Goal: Task Accomplishment & Management: Use online tool/utility

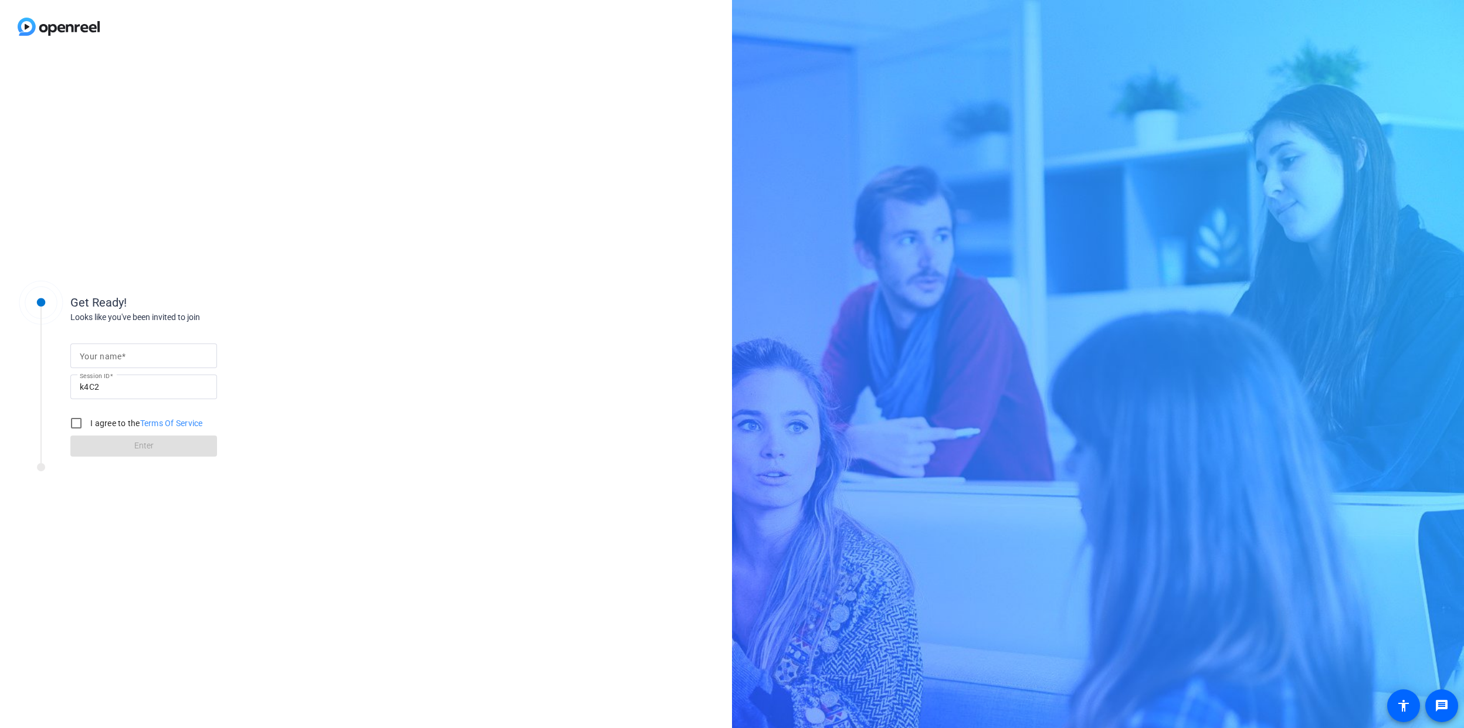
click at [125, 344] on div at bounding box center [144, 356] width 128 height 25
type input "[PERSON_NAME]"
click at [313, 315] on div "Get Ready! Looks like you've been invited to join Your name Chris Greenhalgh Se…" at bounding box center [366, 390] width 732 height 675
click at [76, 426] on input "I agree to the Terms Of Service" at bounding box center [76, 423] width 23 height 23
checkbox input "true"
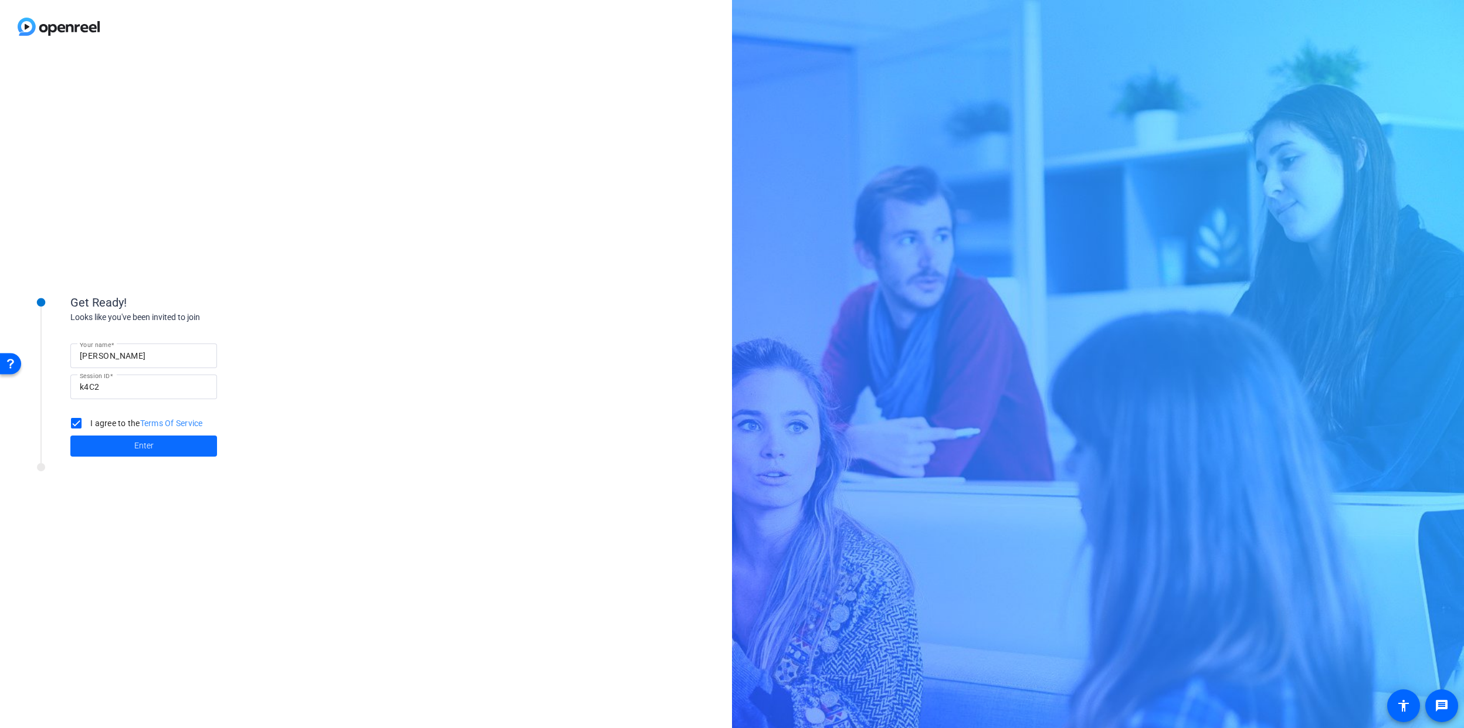
click at [107, 439] on span at bounding box center [143, 446] width 147 height 28
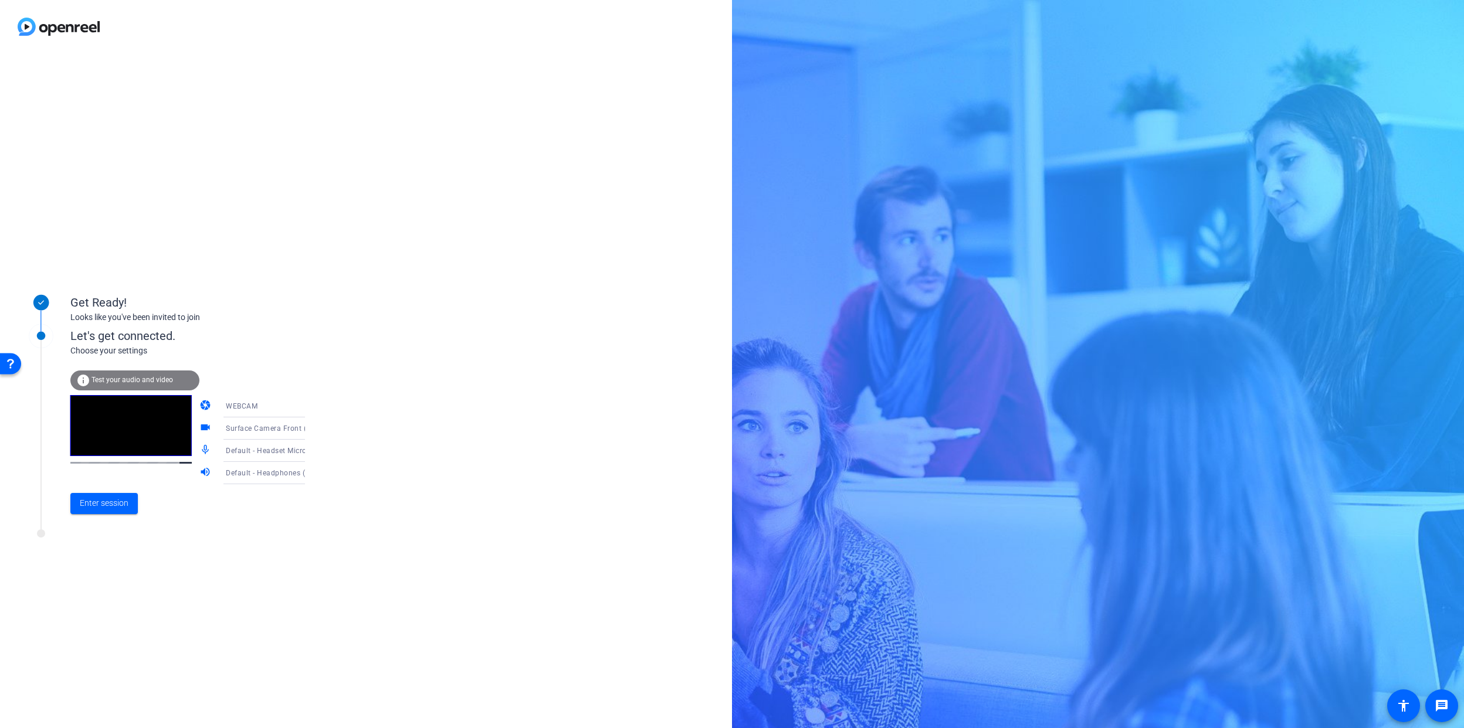
click at [262, 428] on span "Surface Camera Front (045e:0990)" at bounding box center [286, 427] width 120 height 9
click at [543, 426] on div at bounding box center [732, 364] width 1464 height 728
click at [226, 452] on span "Default - Headset Microphone (Hi Res USB-C AUDIO) (0572:0005)" at bounding box center [337, 450] width 223 height 9
click at [0, 0] on span "Headset (Jabra Evolve 75 Hands-Free AG Audio) (Bluetooth)" at bounding box center [0, 0] width 0 height 0
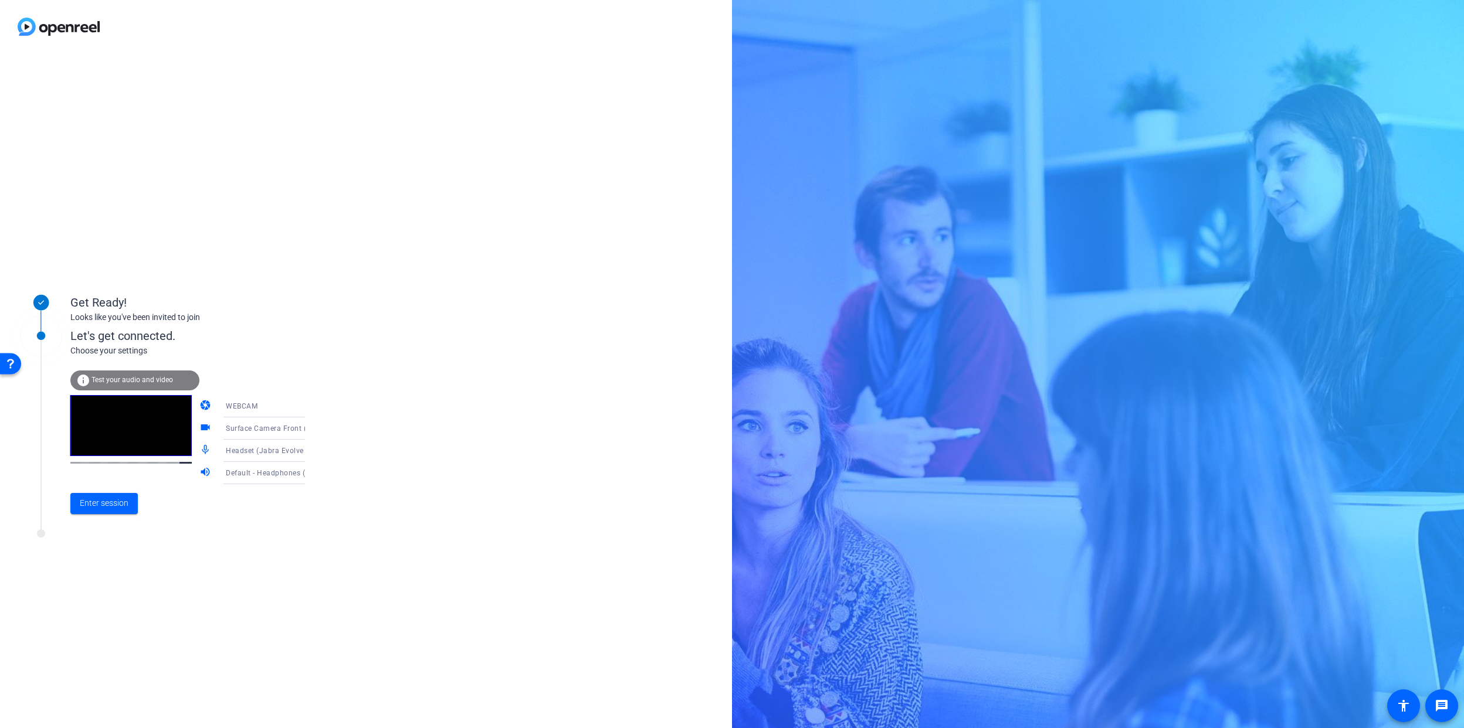
click at [256, 472] on span "Default - Headphones (Jabra Evolve 75 Stereo) (Bluetooth)" at bounding box center [327, 472] width 202 height 9
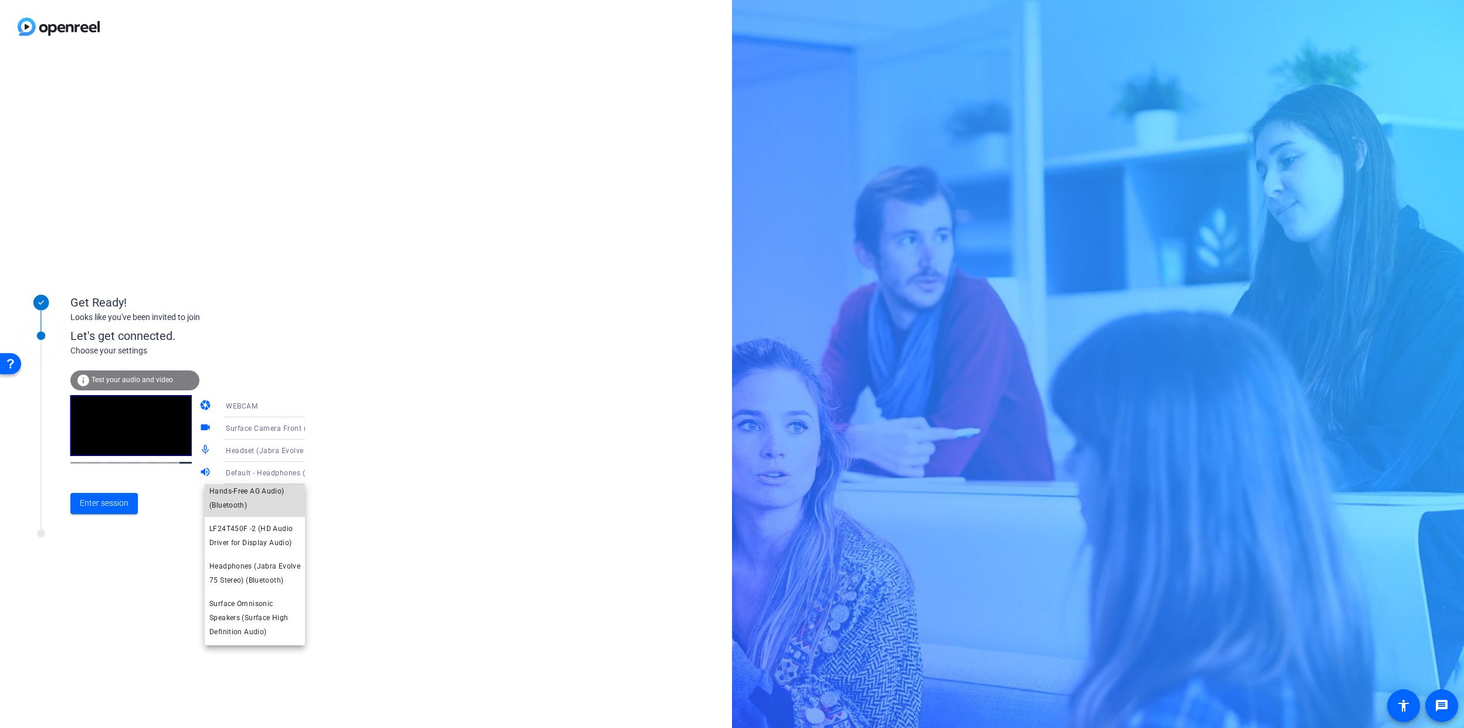
click at [259, 501] on span "Headset (Jabra Evolve 75 Hands-Free AG Audio) (Bluetooth)" at bounding box center [254, 491] width 91 height 42
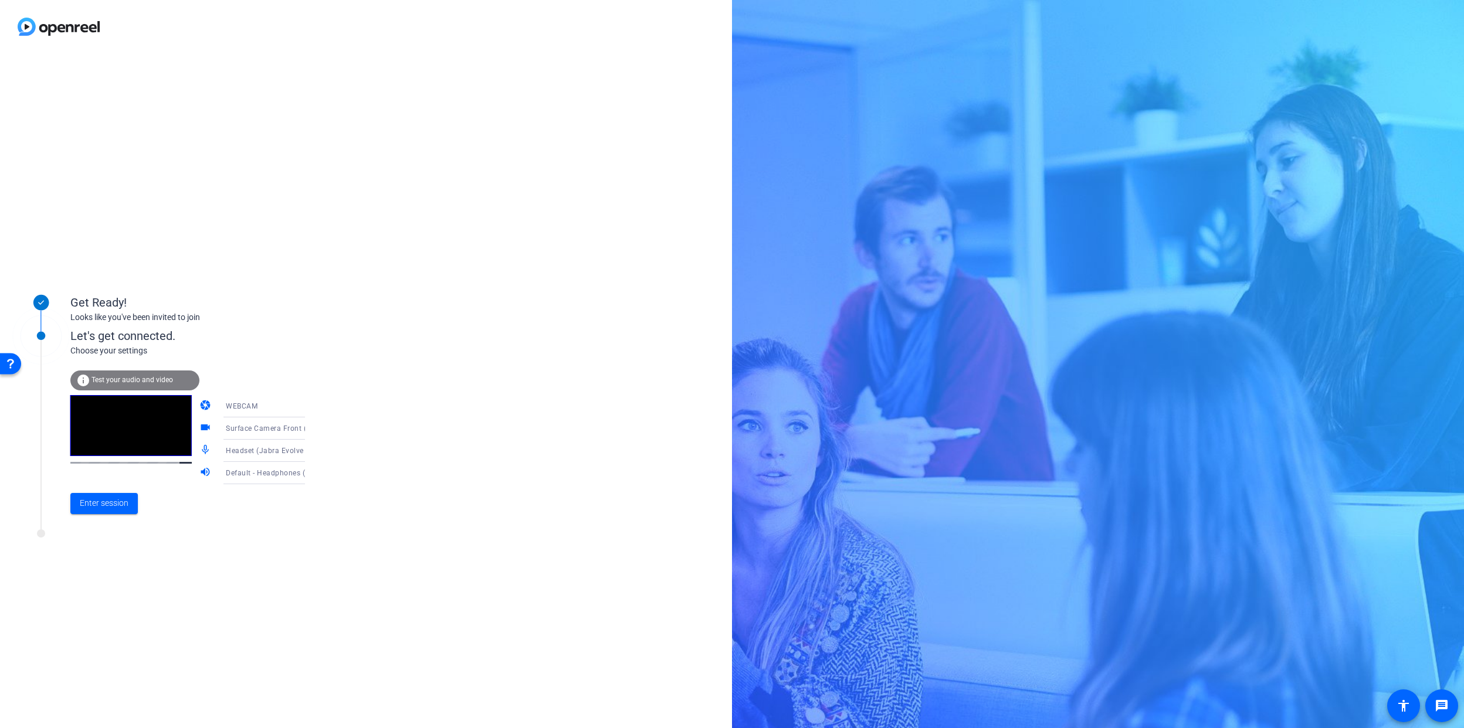
scroll to position [0, 0]
click at [365, 514] on div "Get Ready! Looks like you've been invited to join Let's get connected. Choose y…" at bounding box center [366, 390] width 732 height 675
click at [94, 498] on span "Enter session" at bounding box center [104, 503] width 49 height 12
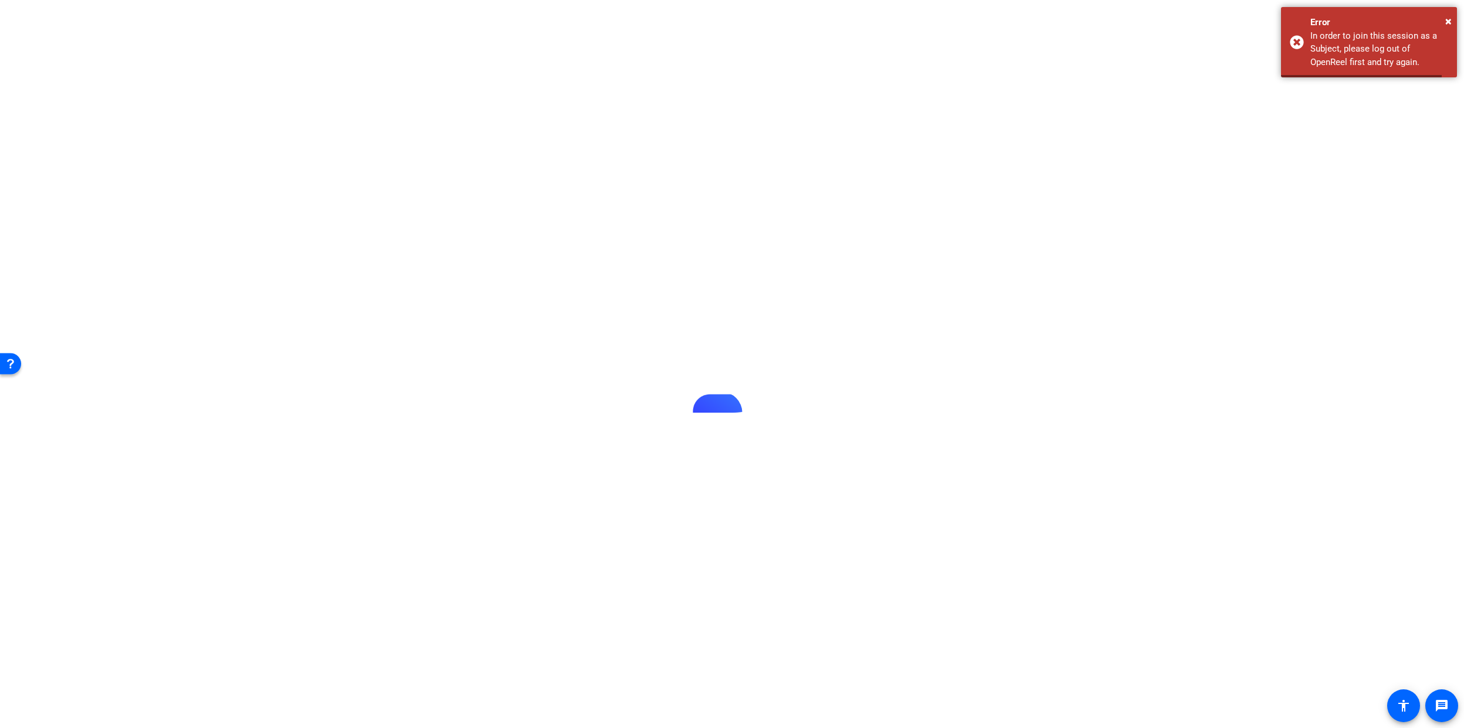
drag, startPoint x: 301, startPoint y: 588, endPoint x: 236, endPoint y: 572, distance: 66.8
click at [236, 572] on div at bounding box center [732, 364] width 1464 height 728
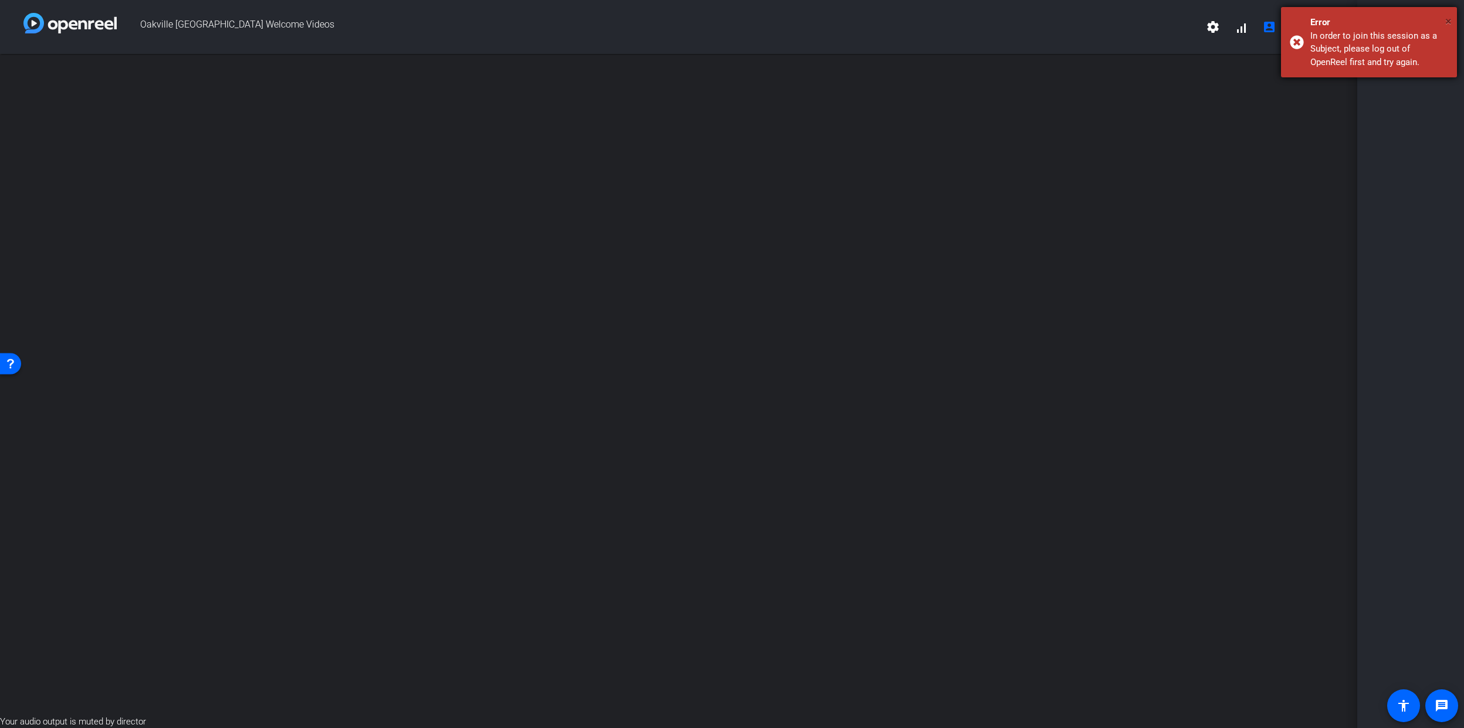
click at [1450, 23] on span "×" at bounding box center [1448, 21] width 6 height 14
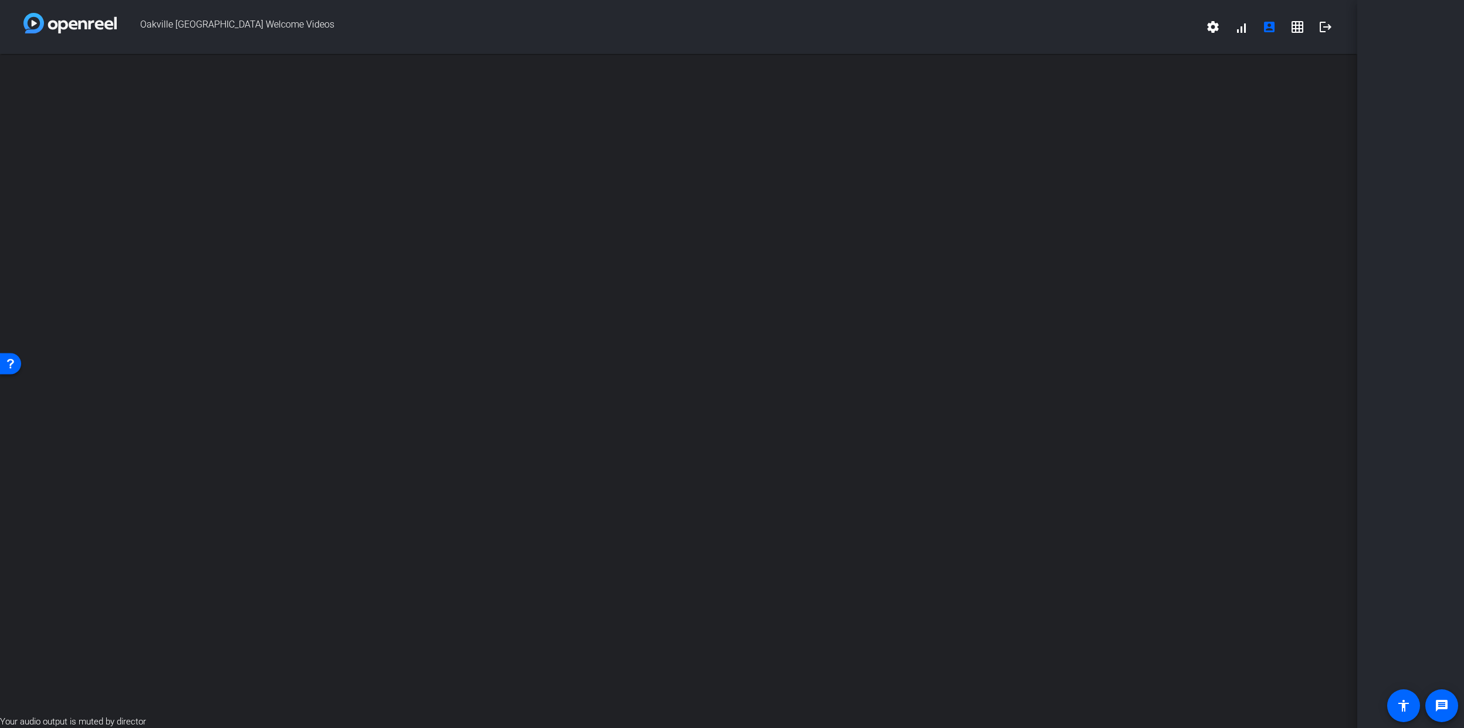
click at [308, 45] on div "Oakville Cornwall Welcome Videos settings signal_cellular_alt account_box grid_…" at bounding box center [678, 27] width 1357 height 54
click at [103, 28] on img at bounding box center [69, 23] width 93 height 21
click at [1272, 26] on mat-icon "account_box" at bounding box center [1269, 27] width 14 height 14
click at [1244, 27] on span at bounding box center [1241, 27] width 28 height 28
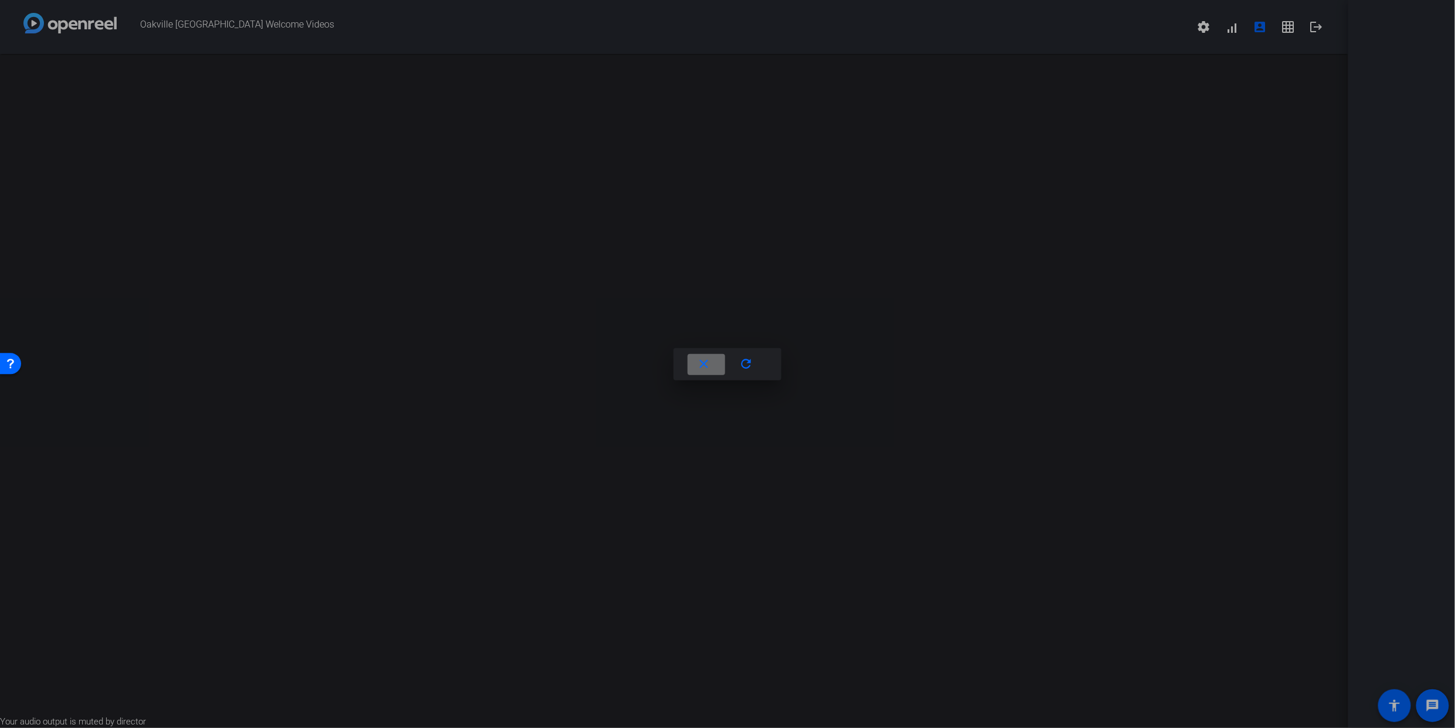
click at [706, 369] on mat-icon "close" at bounding box center [704, 364] width 15 height 15
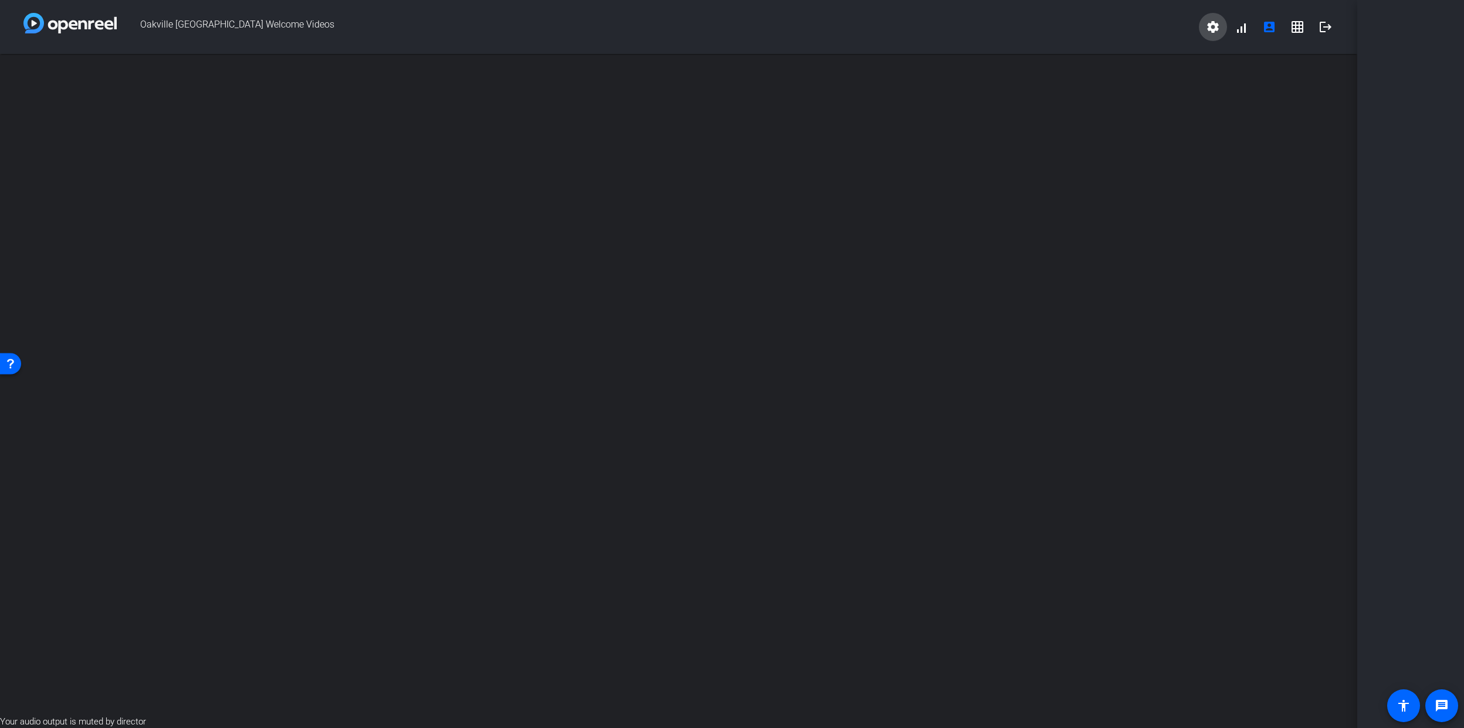
click at [1220, 28] on span at bounding box center [1213, 27] width 28 height 28
click at [1171, 31] on div at bounding box center [732, 364] width 1464 height 728
click at [1298, 23] on mat-icon "grid_on" at bounding box center [1297, 27] width 14 height 14
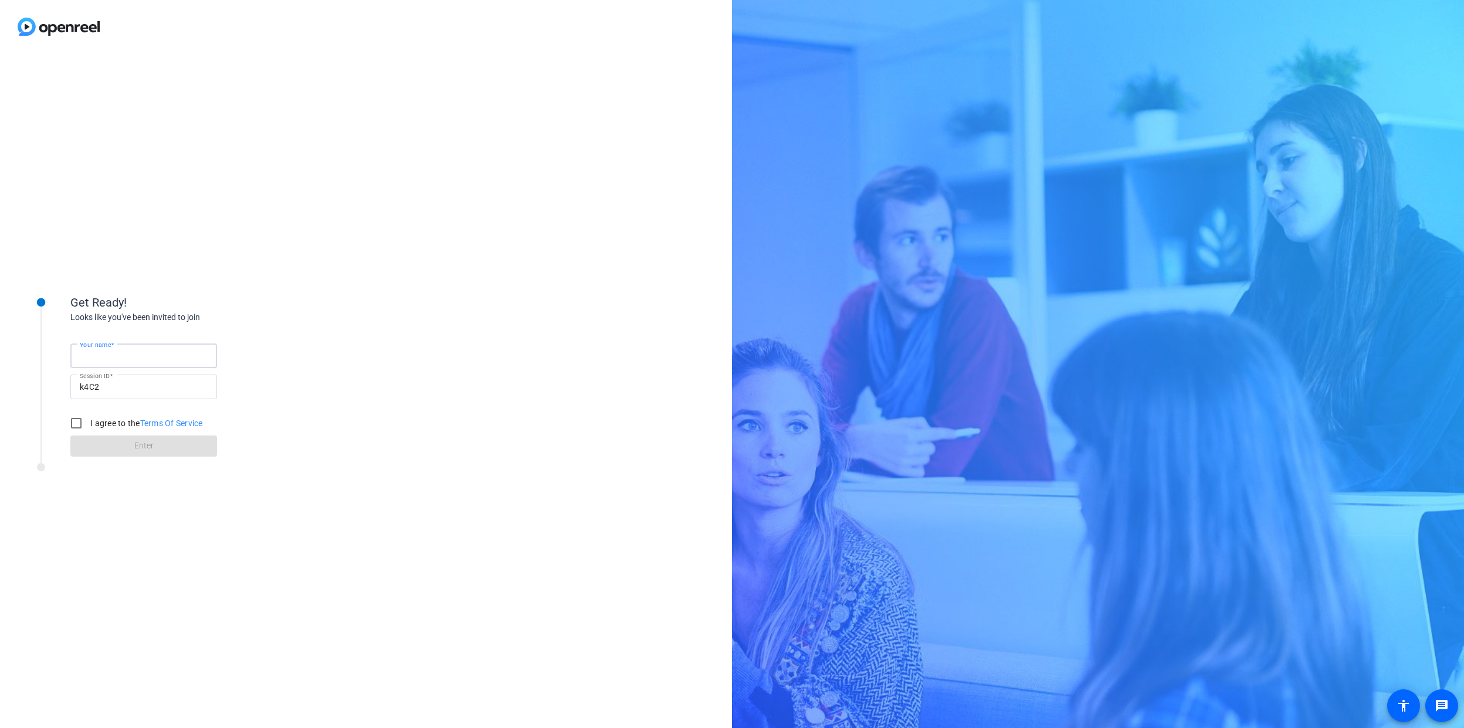
click at [127, 354] on input "Your name" at bounding box center [144, 356] width 128 height 14
type input "[PERSON_NAME]"
click at [91, 507] on div "Get Ready! Looks like you've been invited to join Your name [PERSON_NAME] Sessi…" at bounding box center [158, 390] width 293 height 235
click at [78, 425] on input "I agree to the Terms Of Service" at bounding box center [76, 423] width 23 height 23
checkbox input "true"
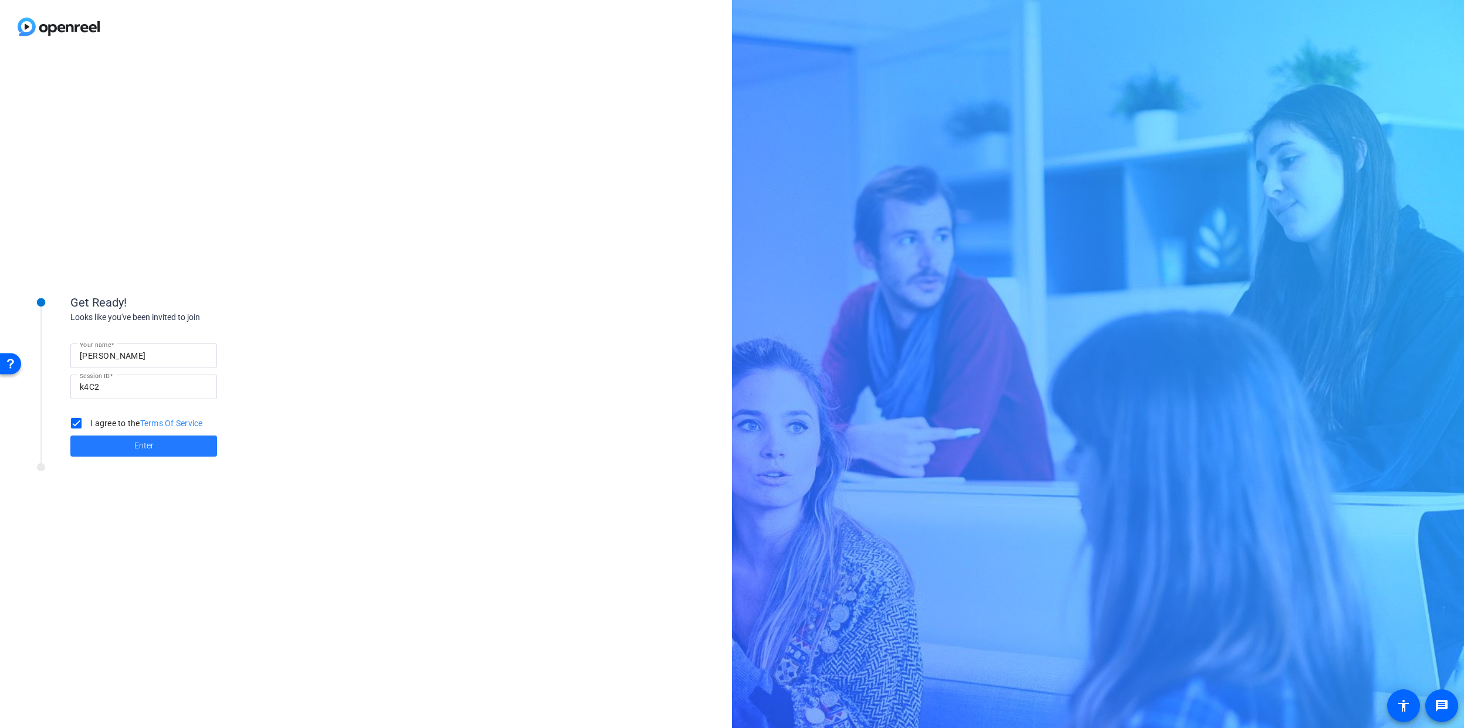
click at [100, 444] on span at bounding box center [143, 446] width 147 height 28
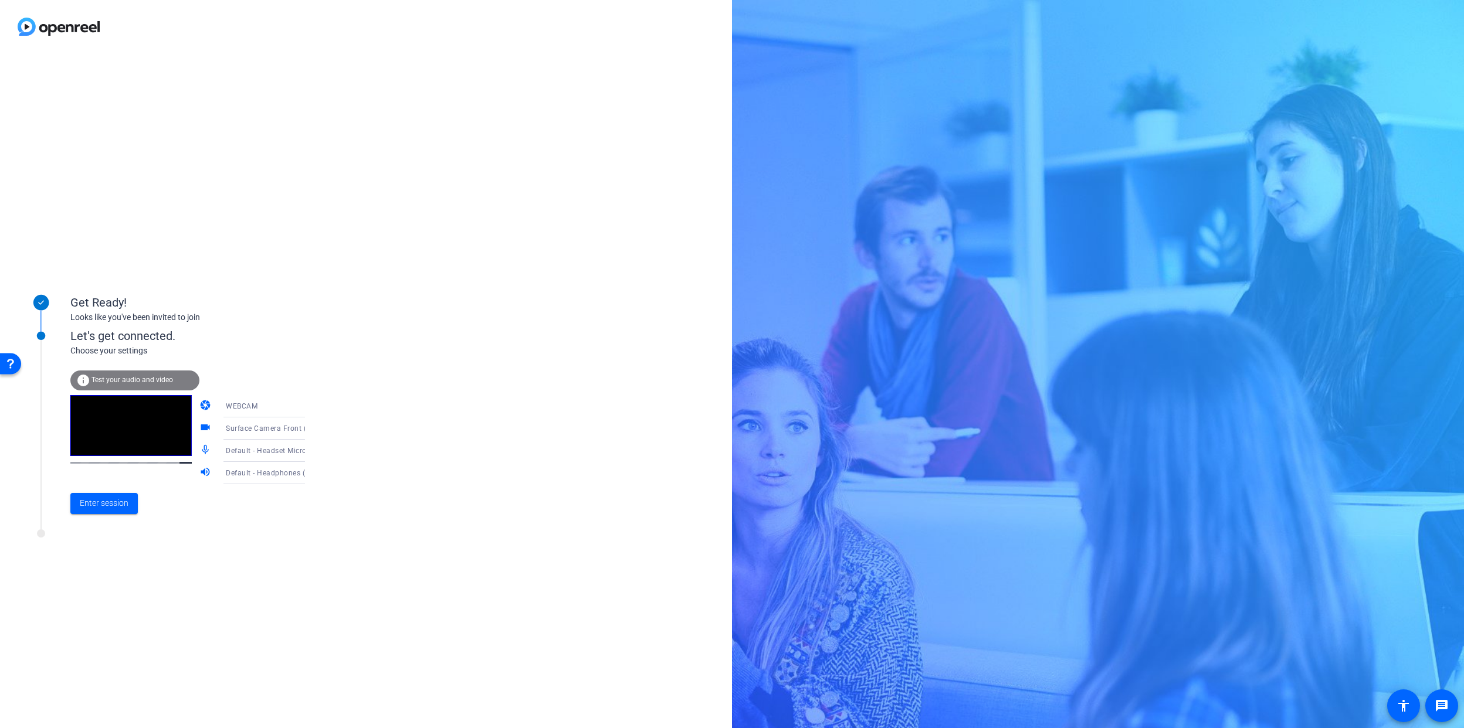
click at [274, 449] on span "Default - Headset Microphone (Hi Res USB-C AUDIO) (0572:0005)" at bounding box center [337, 450] width 223 height 9
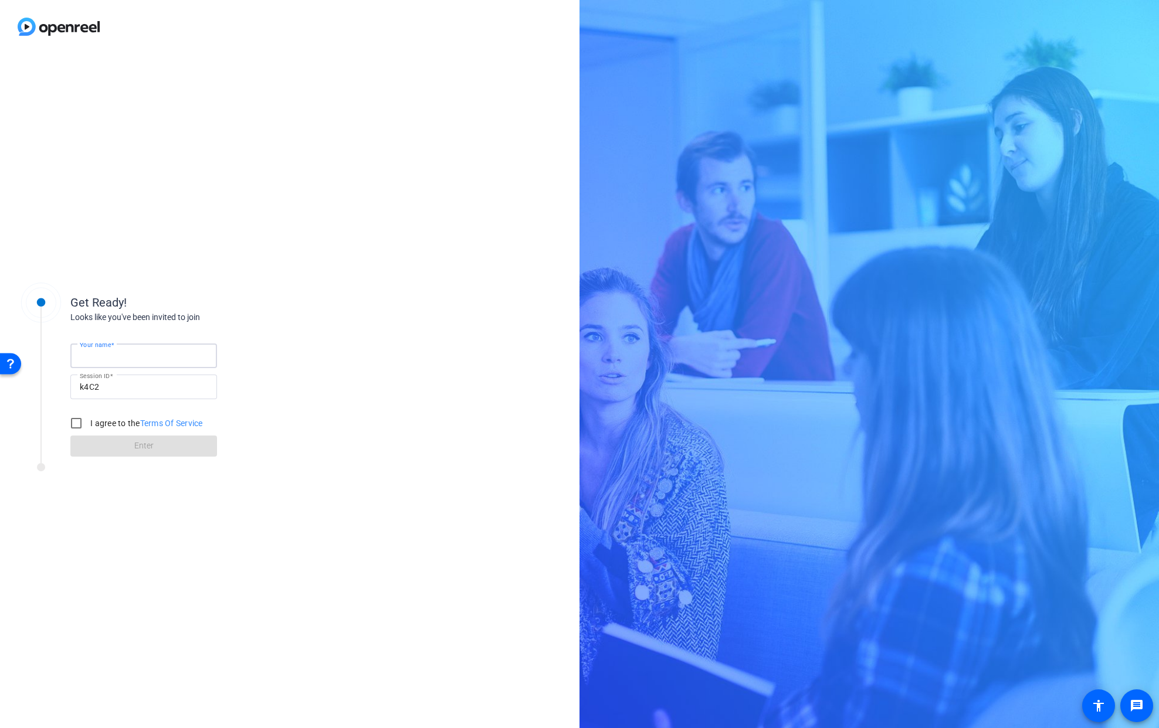
click at [163, 355] on input "Your name" at bounding box center [144, 356] width 128 height 14
type input "[PERSON_NAME]"
drag, startPoint x: 106, startPoint y: 502, endPoint x: 76, endPoint y: 439, distance: 69.8
click at [99, 490] on div "Get Ready! Looks like you've been invited to join Your name [PERSON_NAME] Sessi…" at bounding box center [158, 390] width 293 height 235
click at [76, 426] on input "I agree to the Terms Of Service" at bounding box center [76, 423] width 23 height 23
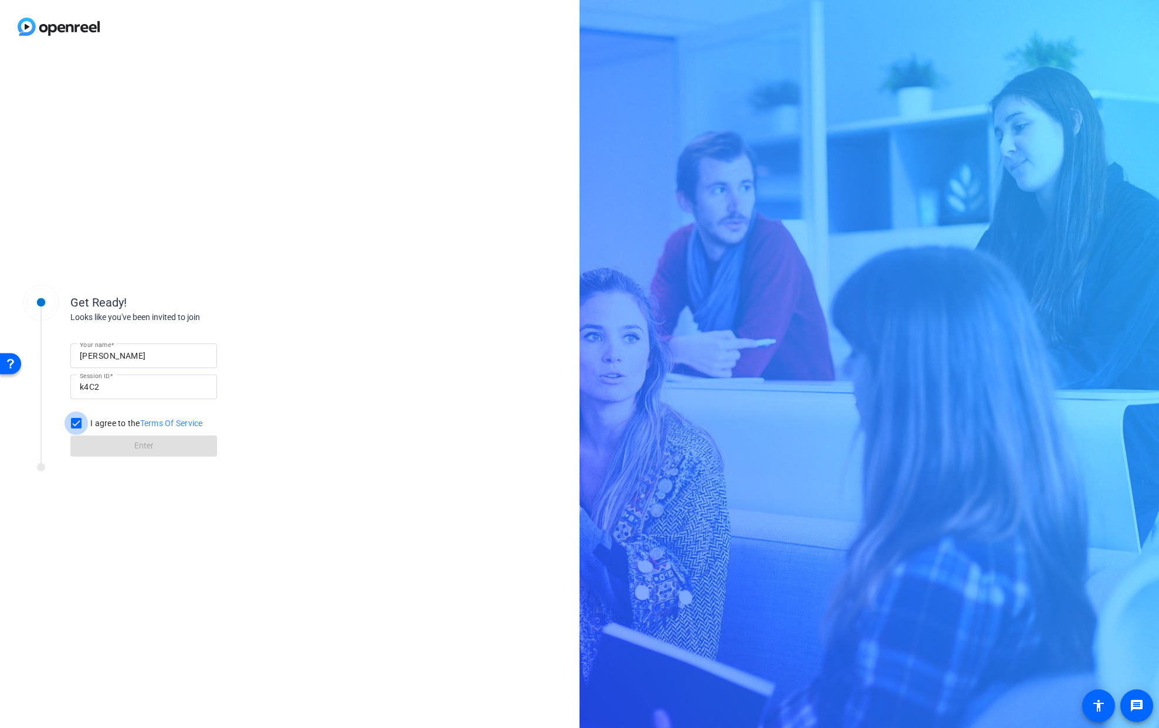
checkbox input "true"
click at [102, 446] on span at bounding box center [143, 446] width 147 height 28
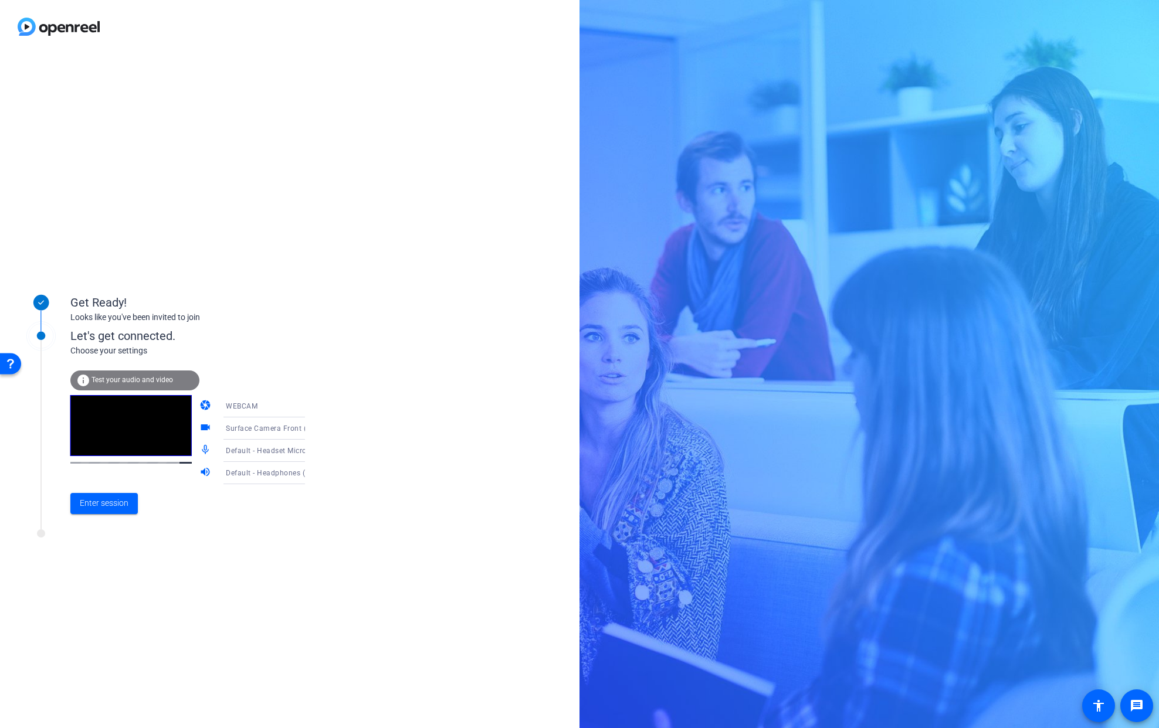
click at [269, 449] on span "Default - Headset Microphone (Hi Res USB-C AUDIO) (0572:0005)" at bounding box center [337, 450] width 223 height 9
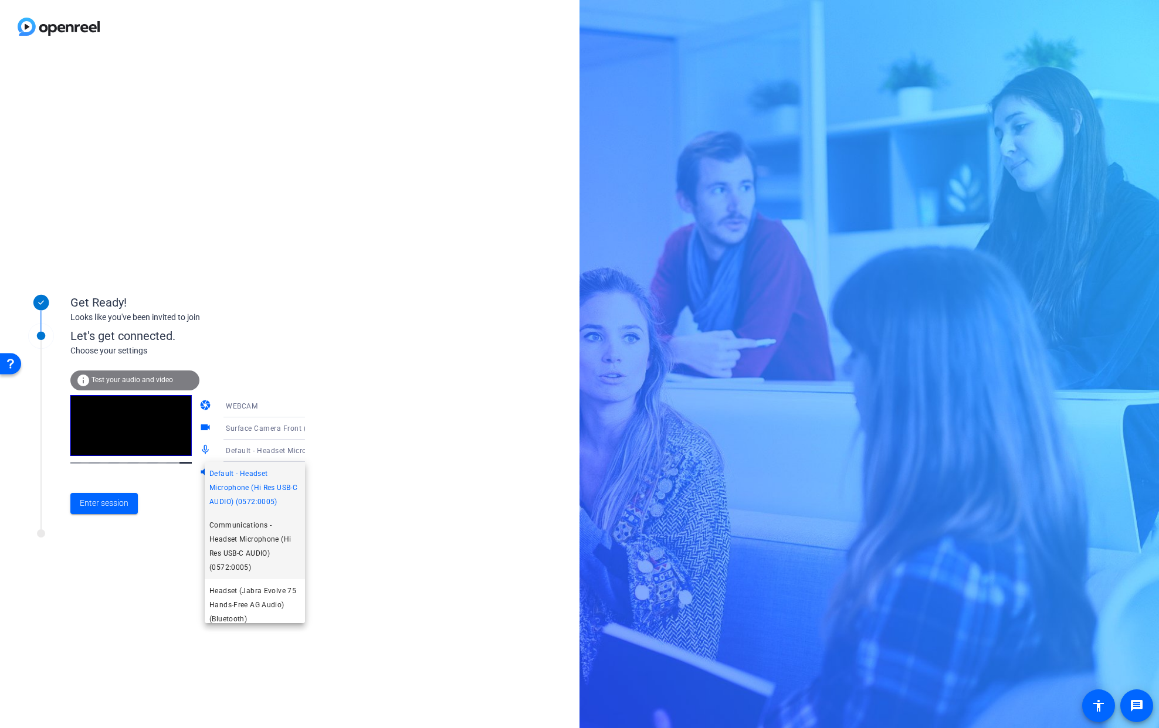
scroll to position [78, 0]
click at [259, 538] on span "Headset (Jabra Evolve 75 Hands-Free AG Audio) (Bluetooth)" at bounding box center [254, 527] width 91 height 42
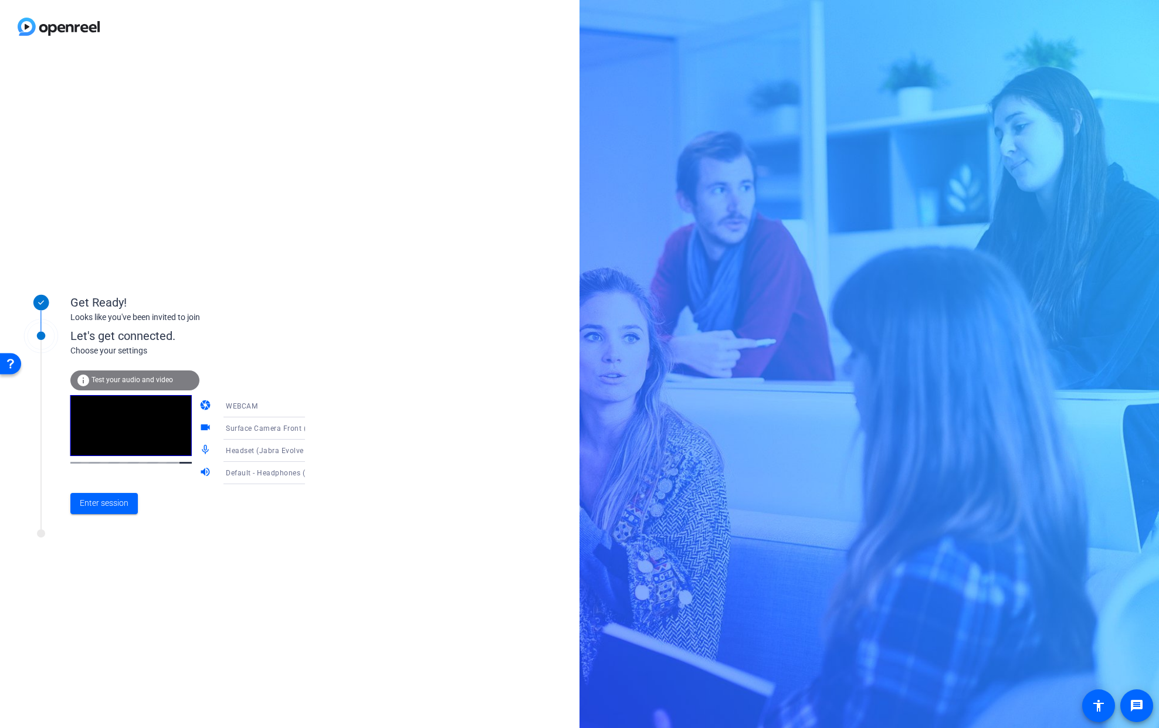
click at [256, 477] on span "Default - Headphones (Jabra Evolve 75 Stereo) (Bluetooth)" at bounding box center [327, 472] width 202 height 9
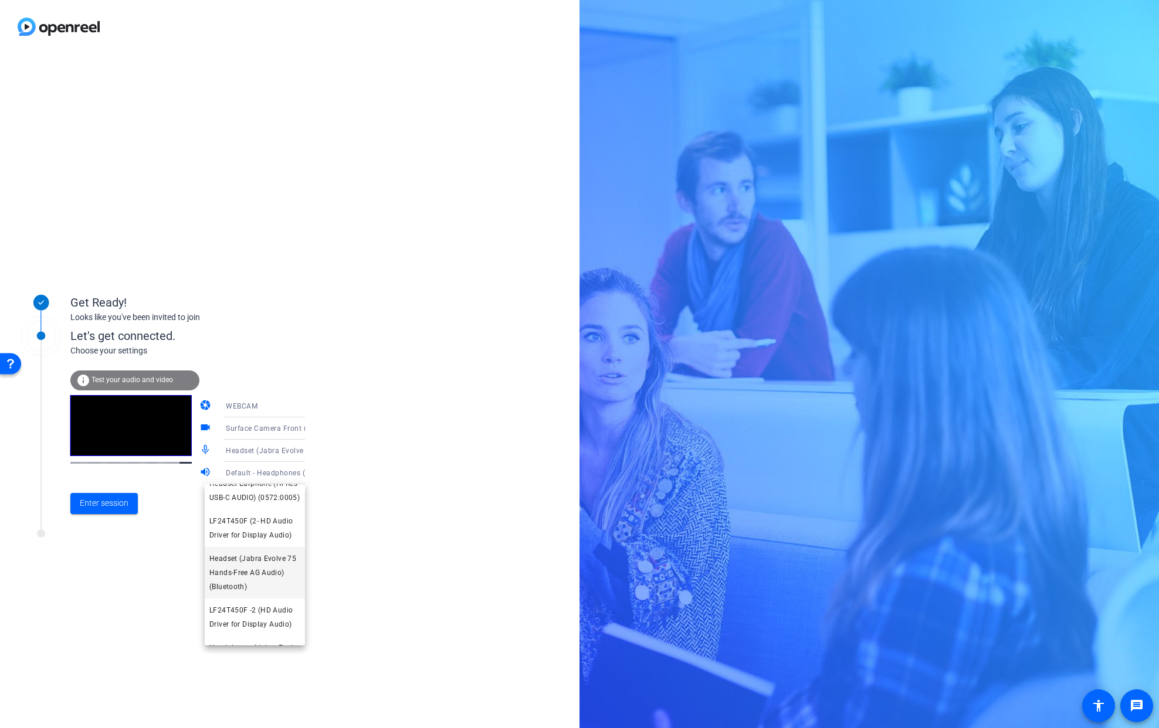
click at [260, 581] on span "Headset (Jabra Evolve 75 Hands-Free AG Audio) (Bluetooth)" at bounding box center [254, 573] width 91 height 42
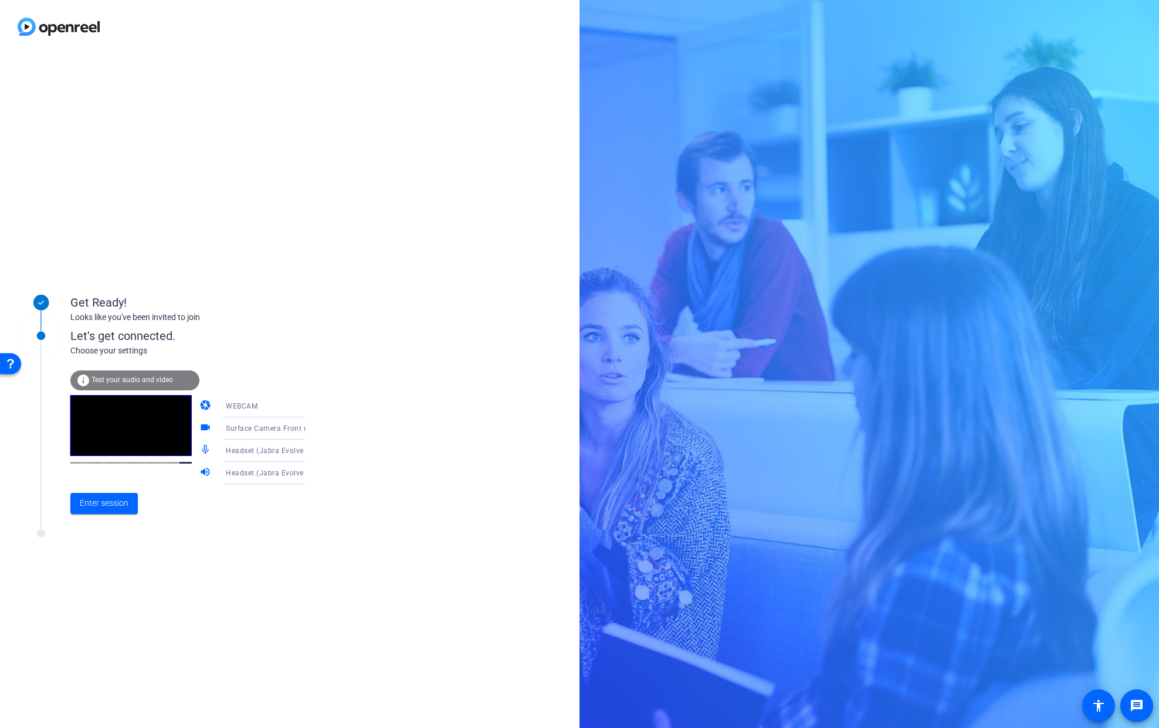
click at [327, 563] on div "Get Ready! Looks like you've been invited to join Let's get connected. Choose y…" at bounding box center [289, 390] width 579 height 675
click at [111, 501] on span "Enter session" at bounding box center [104, 503] width 49 height 12
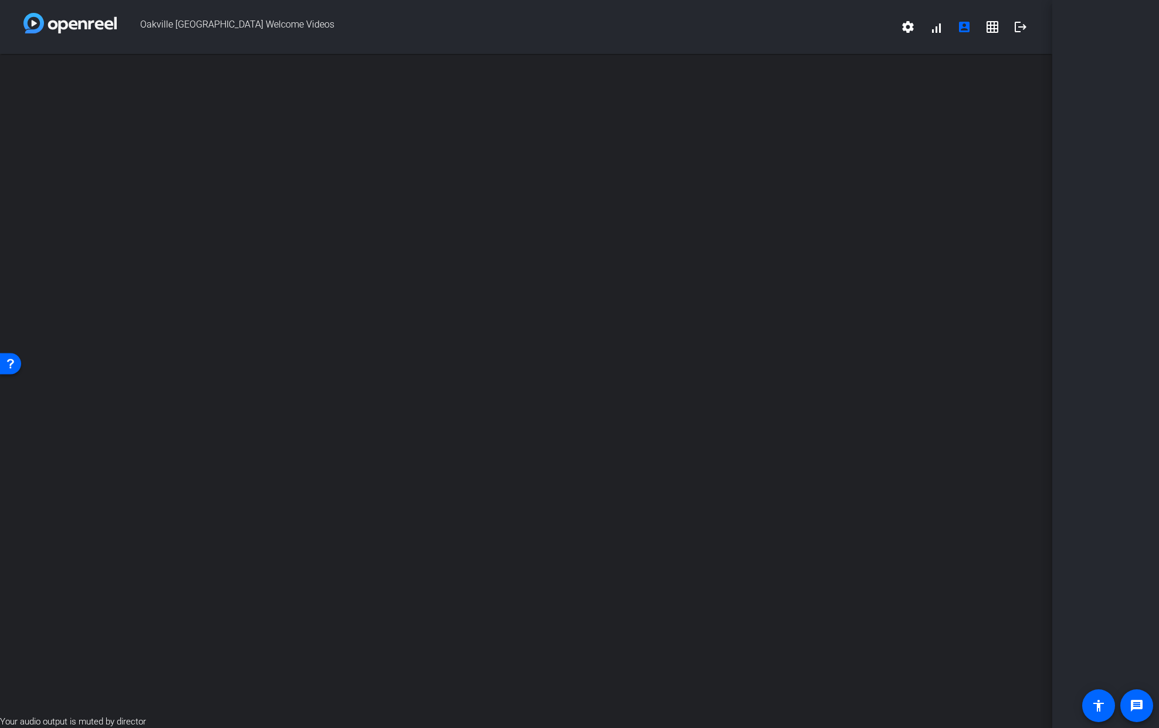
click at [226, 20] on span "Oakville Cornwall Welcome Videos" at bounding box center [505, 27] width 777 height 28
click at [114, 20] on img at bounding box center [69, 23] width 93 height 21
click at [15, 22] on div "Oakville Cornwall Welcome Videos settings signal_cellular_alt account_box grid_…" at bounding box center [526, 27] width 1052 height 54
click at [987, 29] on mat-icon "grid_on" at bounding box center [992, 27] width 14 height 14
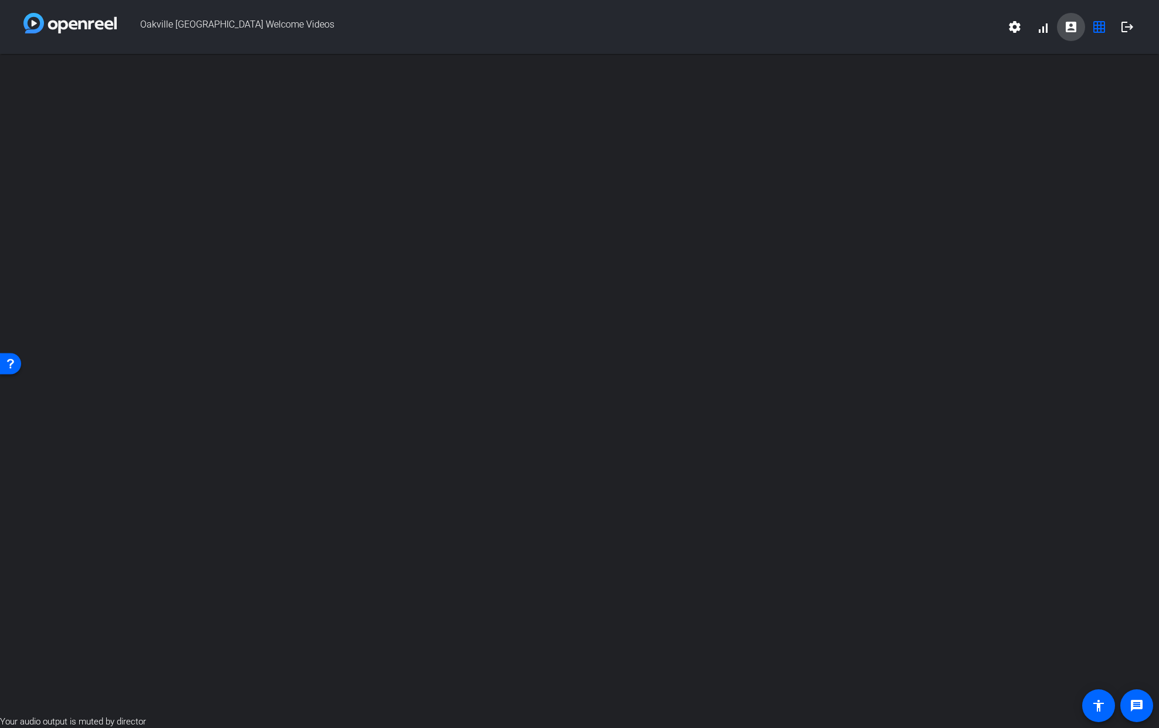
click at [1064, 22] on mat-icon "account_box" at bounding box center [1071, 27] width 14 height 14
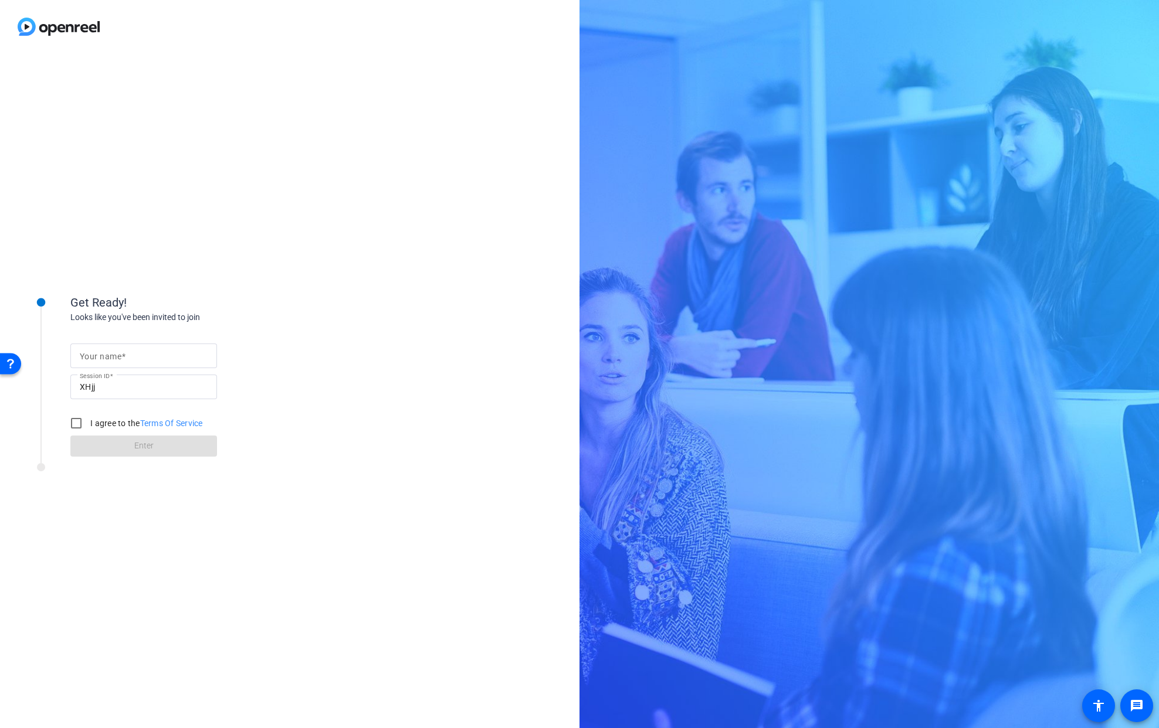
click at [162, 354] on input "Your name" at bounding box center [144, 356] width 128 height 14
type input "[PERSON_NAME]"
click at [73, 418] on input "I agree to the Terms Of Service" at bounding box center [76, 423] width 23 height 23
checkbox input "true"
click at [113, 444] on span at bounding box center [143, 446] width 147 height 28
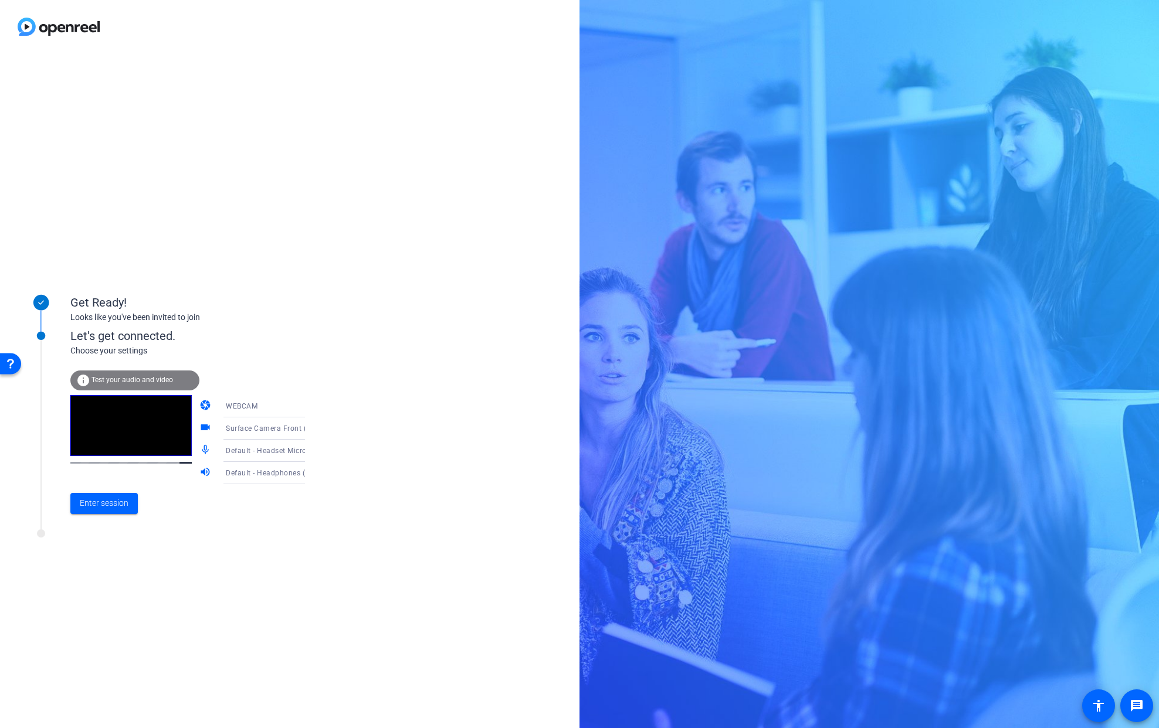
click at [266, 452] on span "Default - Headset Microphone (Hi Res USB-C AUDIO) (0572:0005)" at bounding box center [337, 450] width 223 height 9
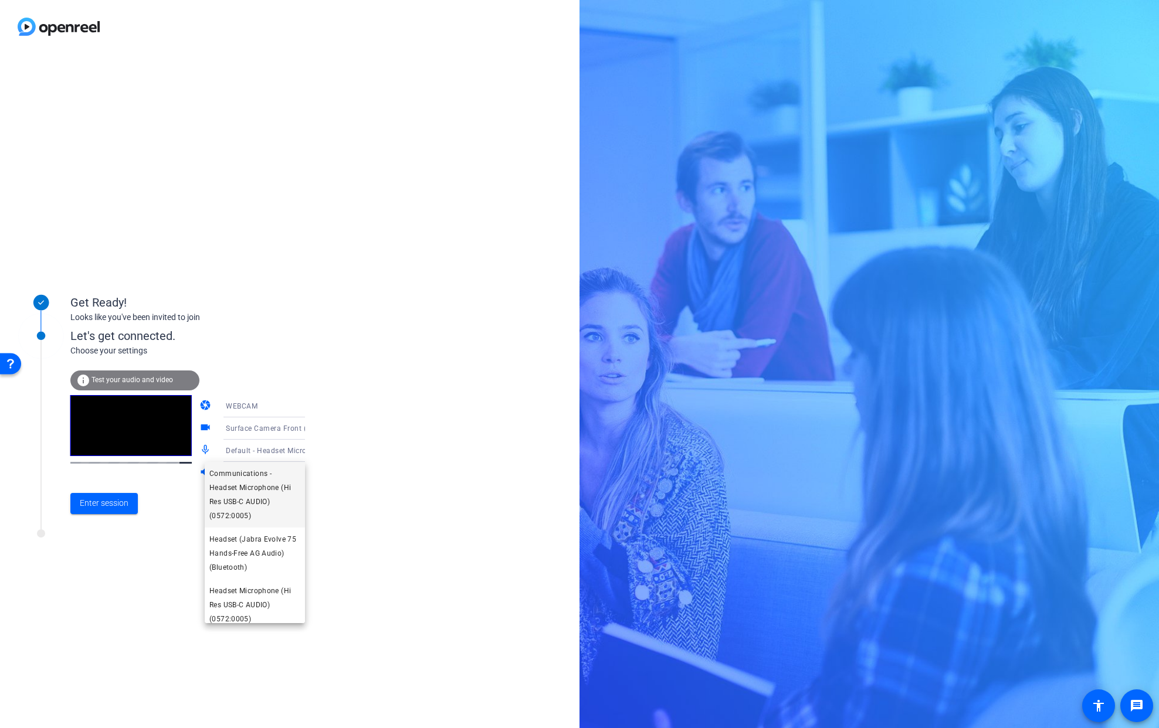
scroll to position [78, 0]
click at [0, 0] on span "Headset (Jabra Evolve 75 Hands-Free AG Audio) (Bluetooth)" at bounding box center [0, 0] width 0 height 0
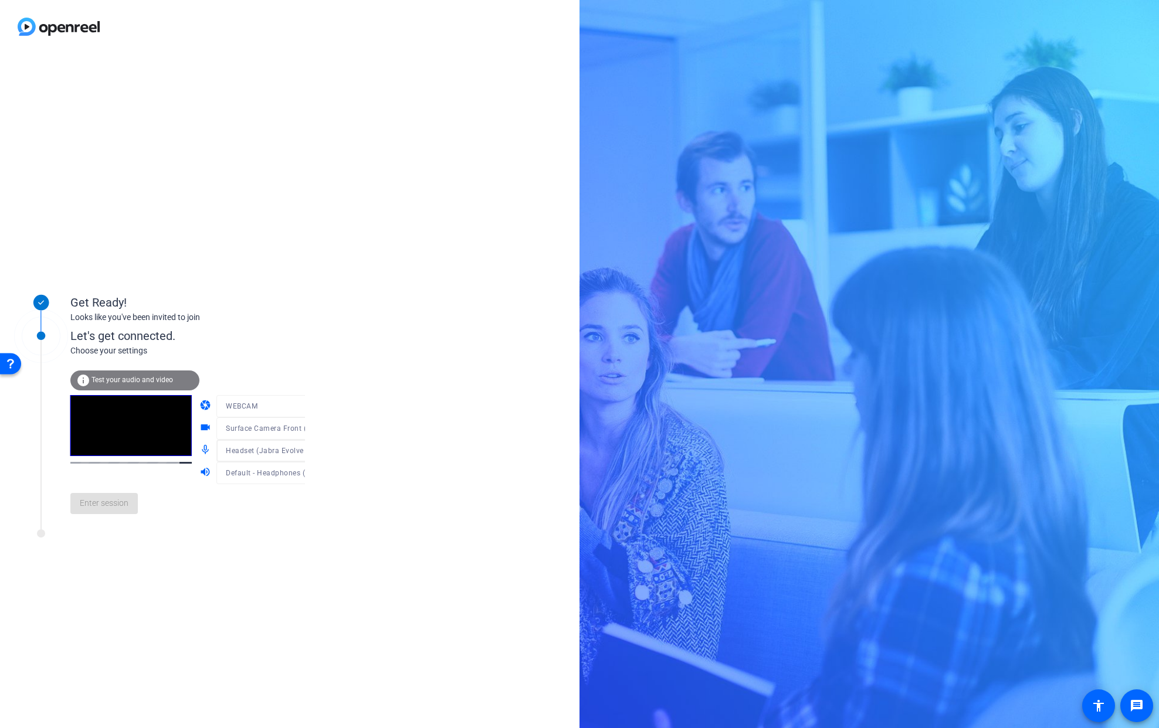
click at [251, 469] on div at bounding box center [272, 468] width 112 height 13
click at [251, 470] on span "Default - Headphones (Jabra Evolve 75 Stereo) (Bluetooth)" at bounding box center [327, 472] width 202 height 9
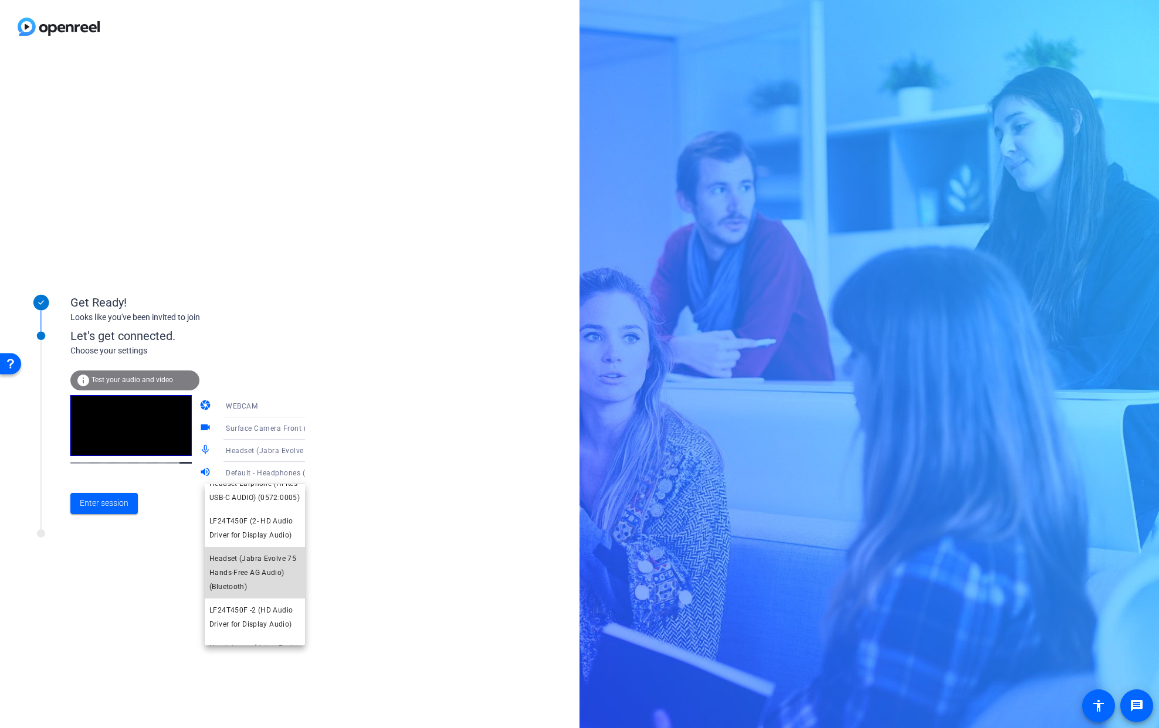
click at [0, 0] on span "Headset (Jabra Evolve 75 Hands-Free AG Audio) (Bluetooth)" at bounding box center [0, 0] width 0 height 0
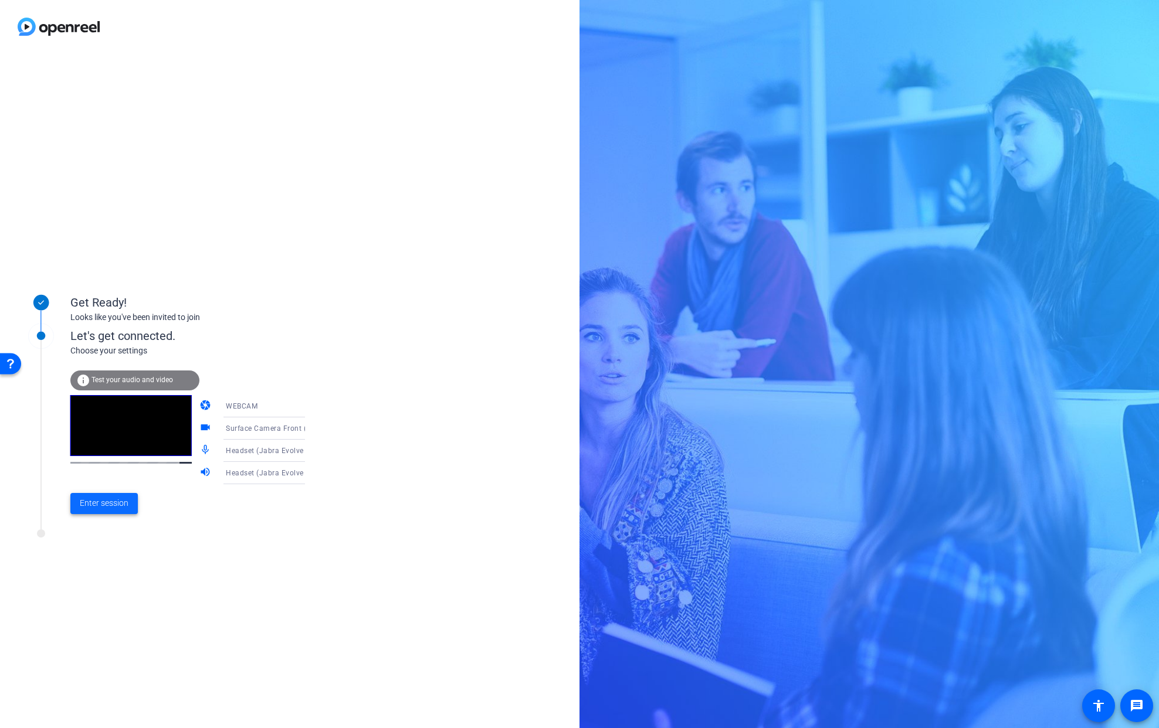
click at [102, 500] on span "Enter session" at bounding box center [104, 503] width 49 height 12
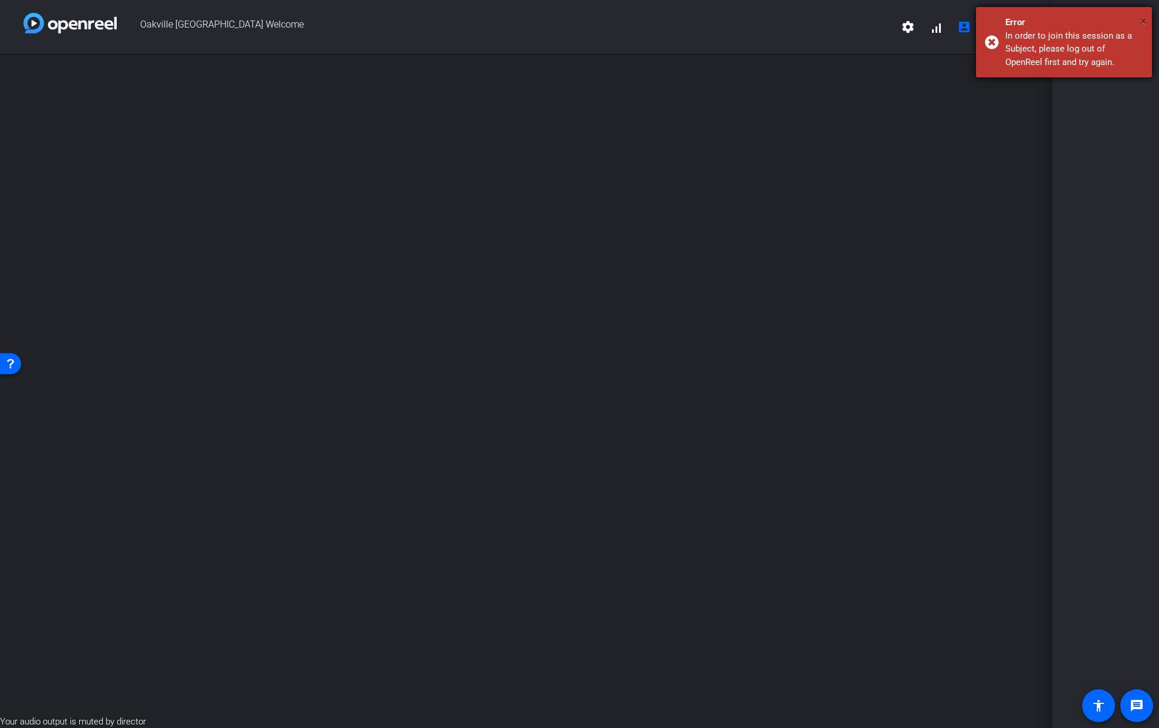
click at [0, 0] on span "×" at bounding box center [0, 0] width 0 height 0
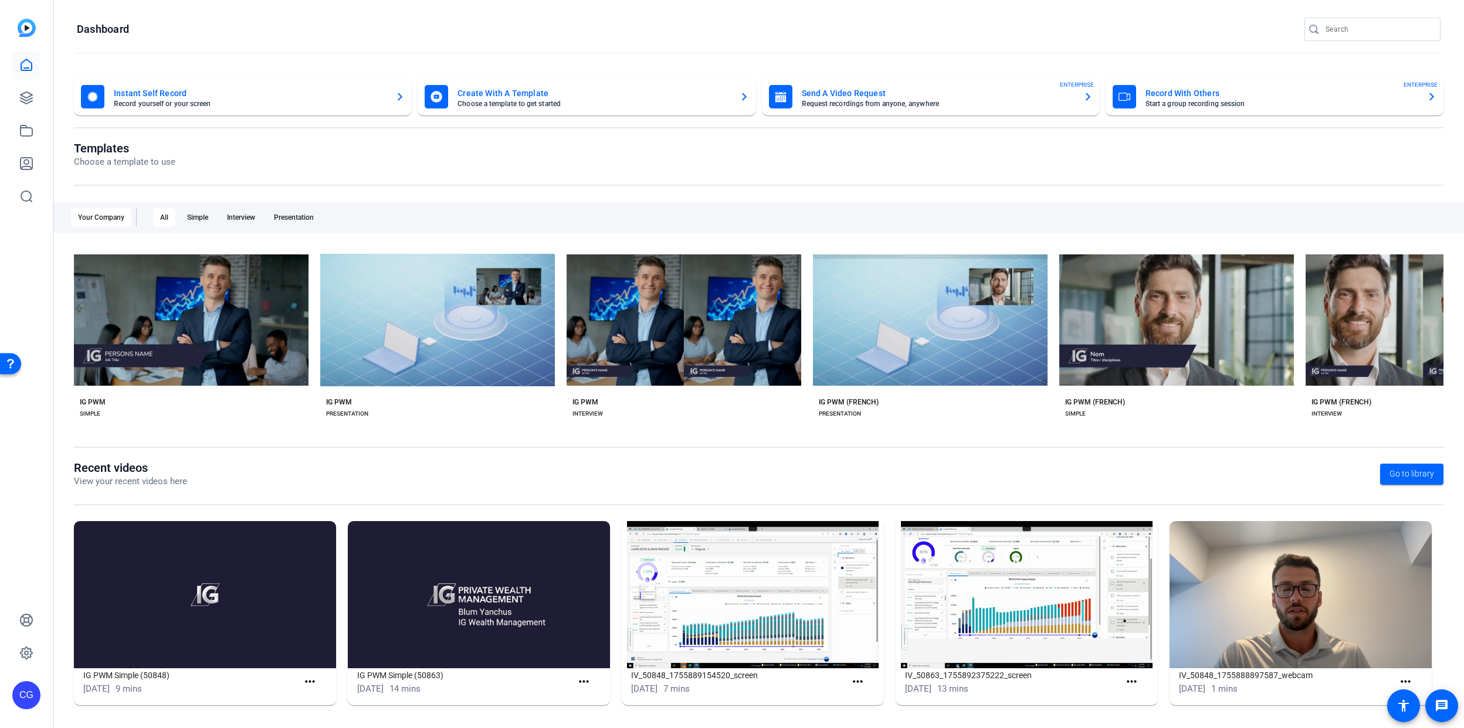
click at [34, 699] on div "CG" at bounding box center [26, 695] width 28 height 28
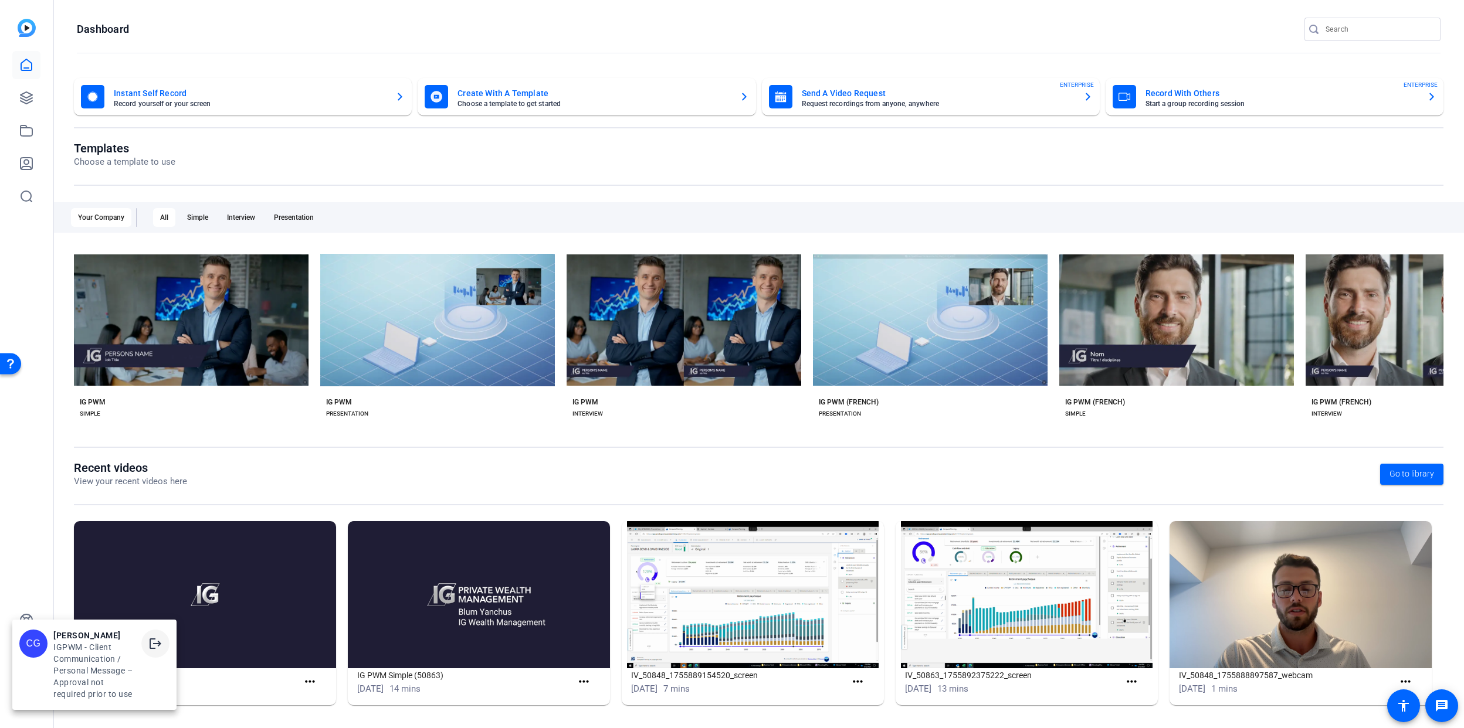
click at [0, 0] on mat-icon "logout" at bounding box center [0, 0] width 0 height 0
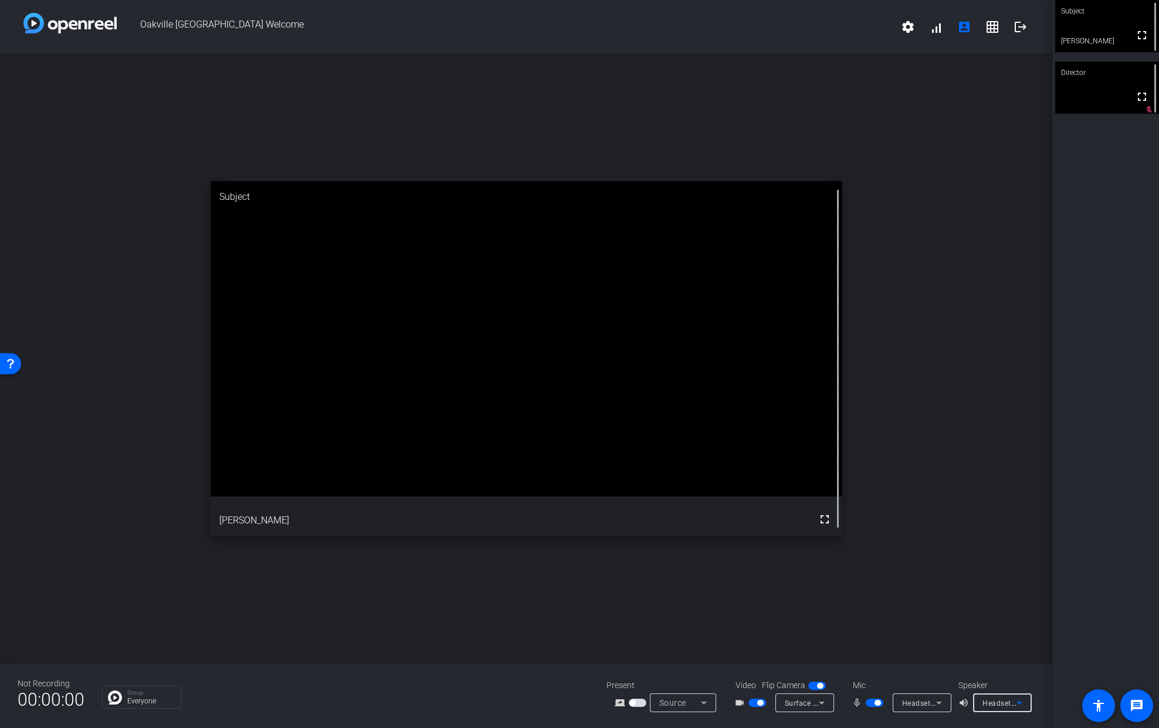
click at [983, 702] on span "Headset (Jabra Evolve 75 Hands-Free AG Audio) (Bluetooth)" at bounding box center [1086, 702] width 208 height 9
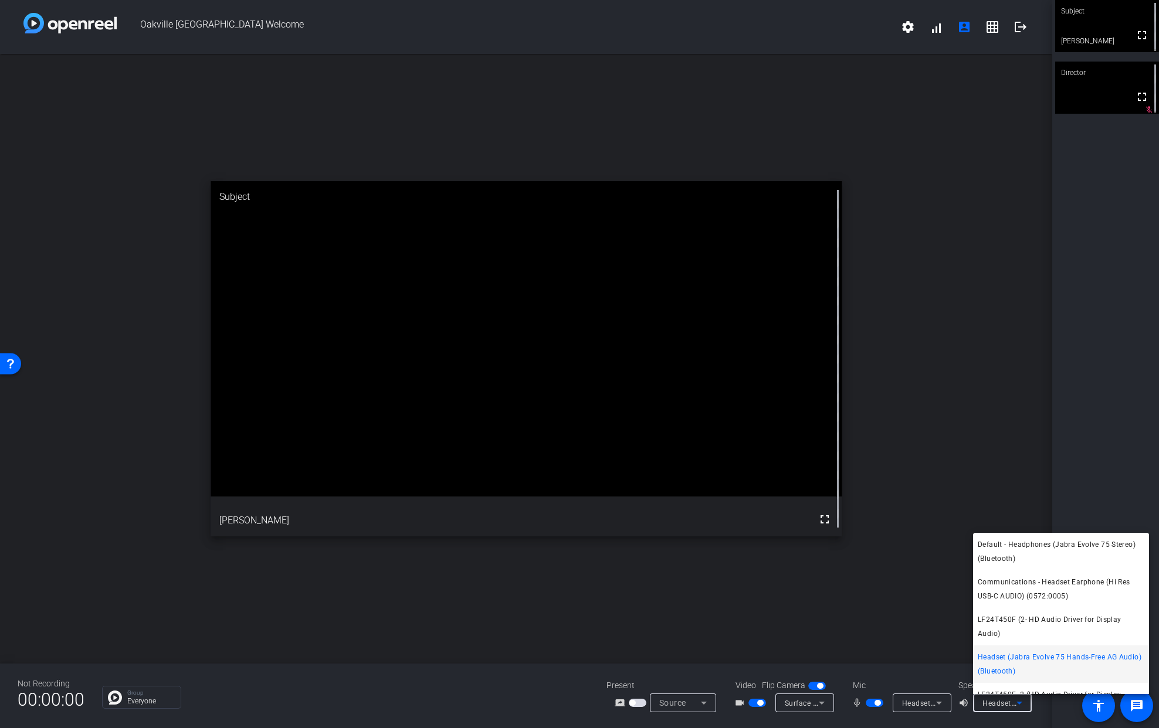
click at [0, 0] on span "Headset (Jabra Evolve 75 Hands-Free AG Audio) (Bluetooth)" at bounding box center [0, 0] width 0 height 0
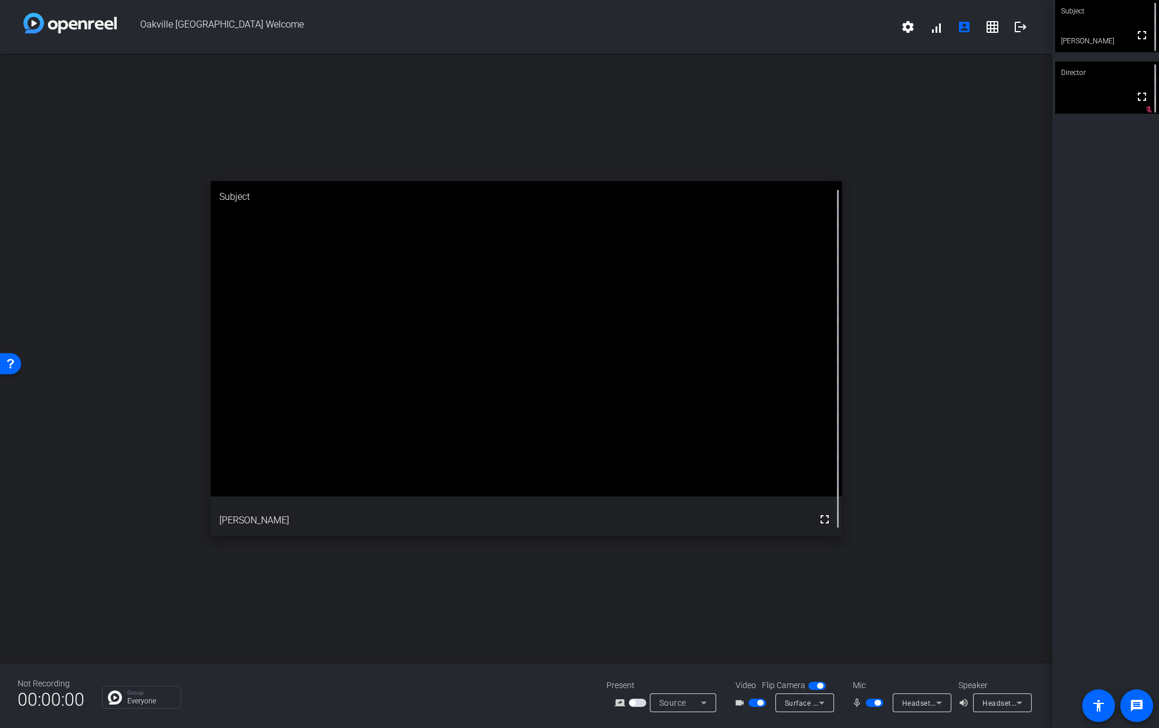
click at [925, 716] on div at bounding box center [921, 718] width 59 height 13
click at [928, 707] on span "Headset (Jabra Evolve 75 Hands-Free AG Audio) (Bluetooth)" at bounding box center [1006, 702] width 208 height 9
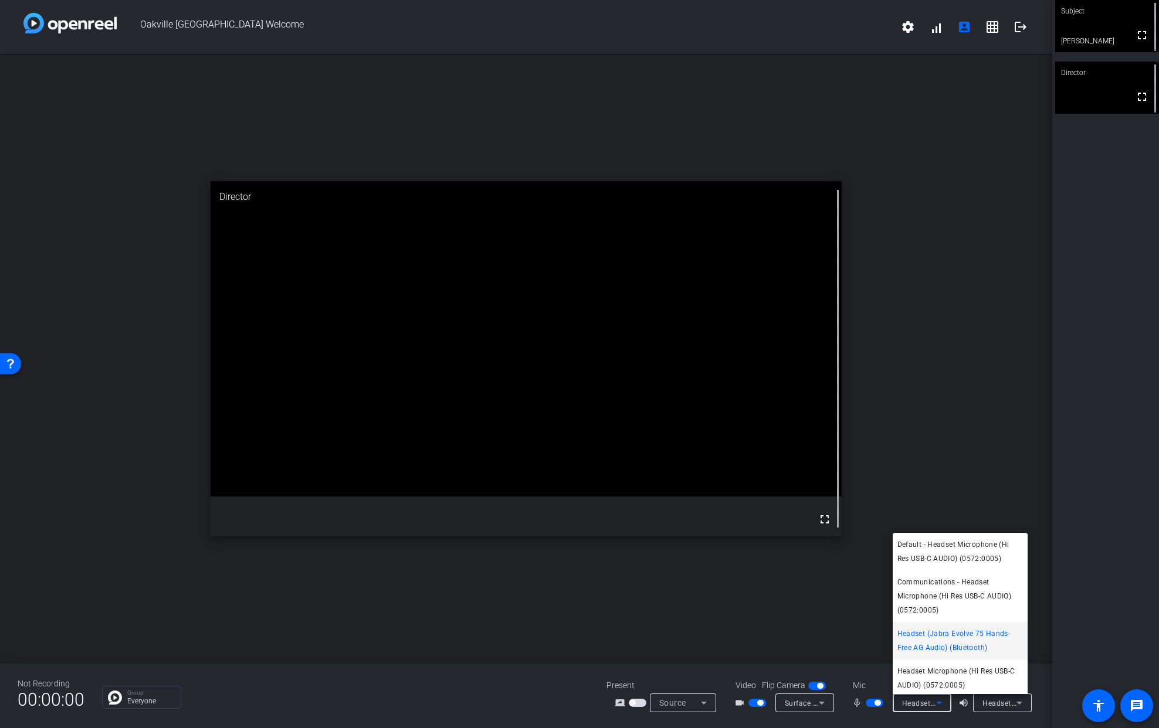
click at [270, 712] on div at bounding box center [579, 364] width 1159 height 728
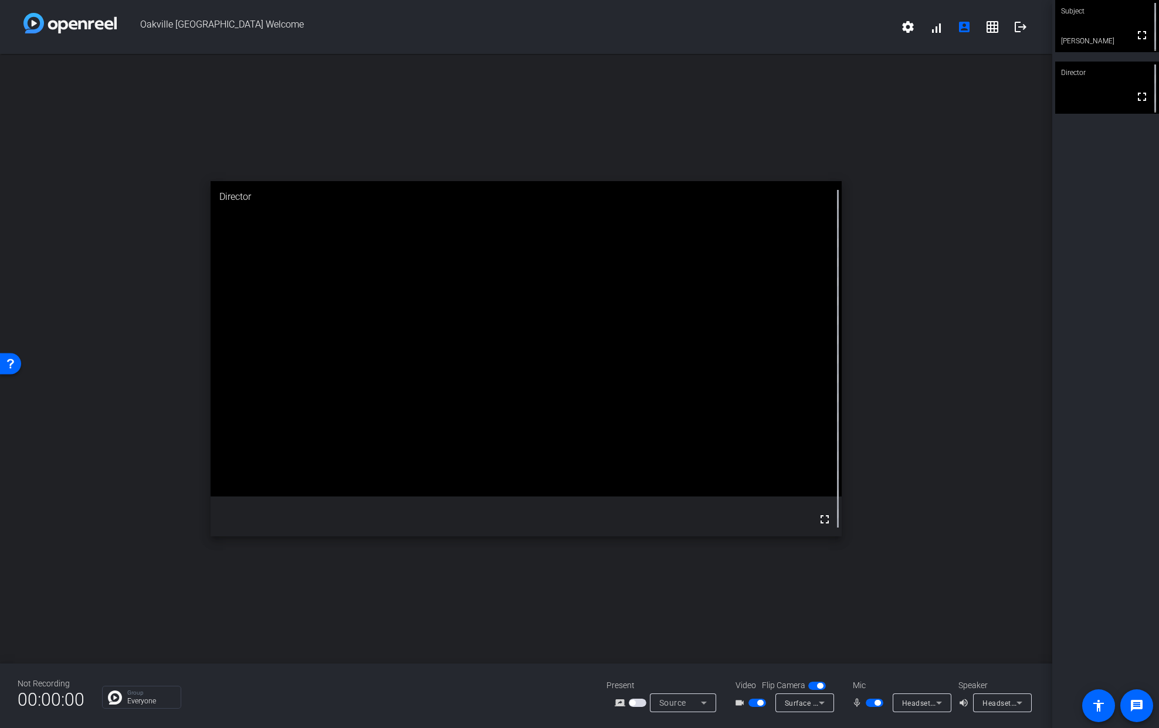
click at [700, 700] on icon at bounding box center [704, 703] width 14 height 14
click at [189, 72] on div at bounding box center [185, 68] width 7 height 7
